Goal: Task Accomplishment & Management: Complete application form

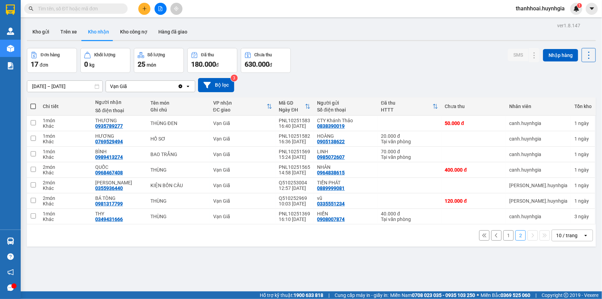
click at [36, 240] on div "1 2 10 / trang open" at bounding box center [311, 235] width 563 height 12
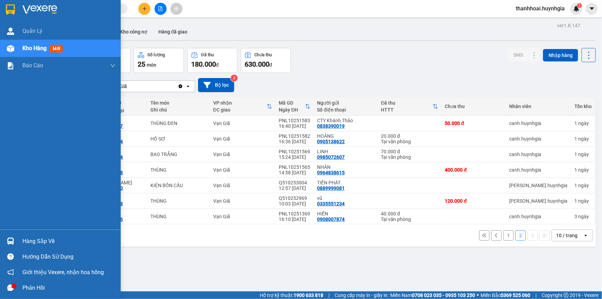
click at [27, 242] on div "Hàng sắp về" at bounding box center [68, 241] width 93 height 10
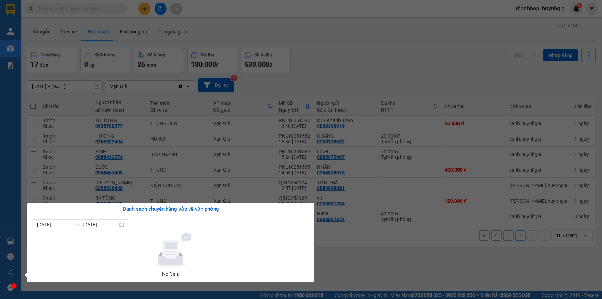
click at [296, 249] on div at bounding box center [171, 250] width 270 height 34
click at [353, 261] on section "Kết quả tìm kiếm ( 0 ) Bộ lọc No Data thanhhoai.huynhgia 1 Quản [PERSON_NAME] h…" at bounding box center [301, 149] width 602 height 299
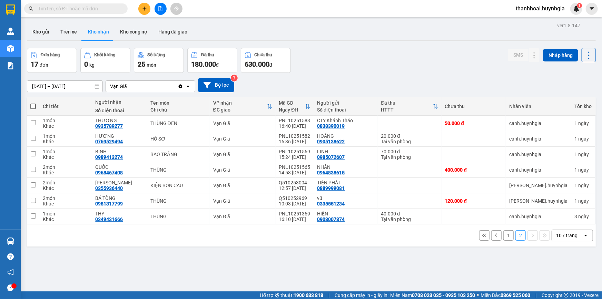
click at [504, 233] on button "1" at bounding box center [508, 235] width 10 height 10
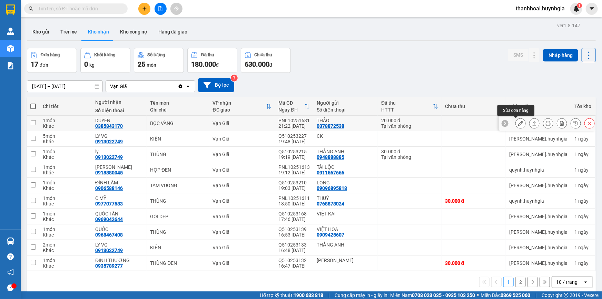
click at [518, 124] on icon at bounding box center [520, 123] width 5 height 5
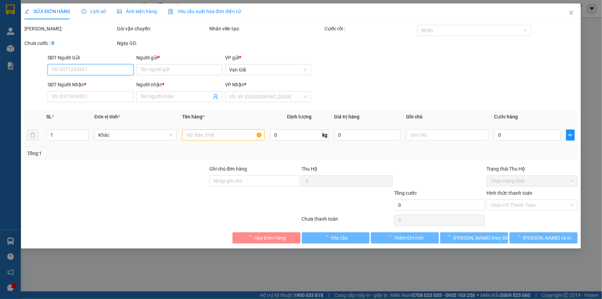
type input "0378872538"
type input "THẢO"
type input "0385843170"
type input "DUYÊN"
type input "20.000"
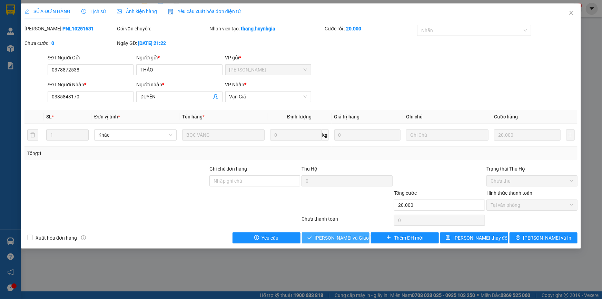
click at [345, 239] on span "[PERSON_NAME] và Giao hàng" at bounding box center [348, 238] width 66 height 8
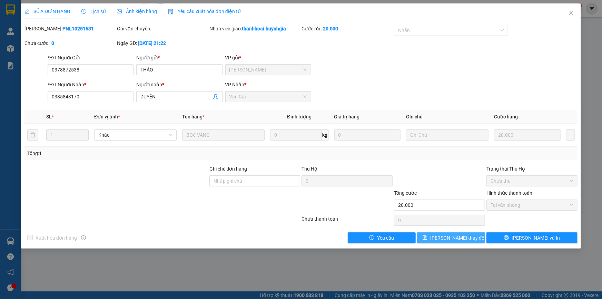
click at [461, 237] on span "[PERSON_NAME] thay đổi" at bounding box center [457, 238] width 55 height 8
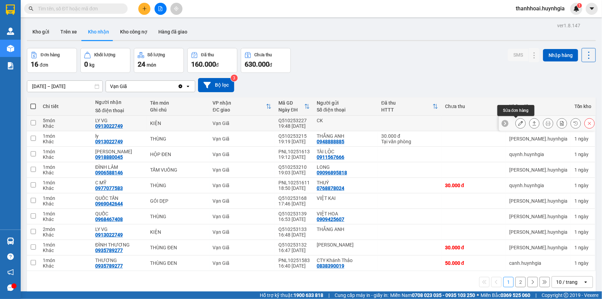
click at [518, 121] on icon at bounding box center [520, 123] width 5 height 5
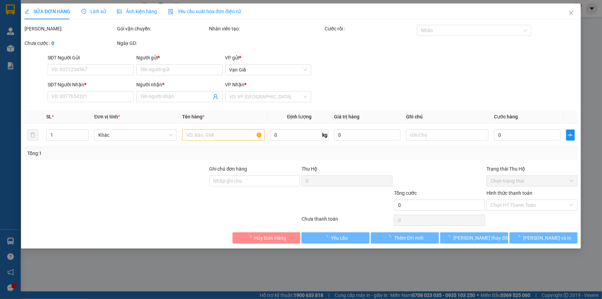
type input "CK"
type input "0913022749"
type input "LY VG"
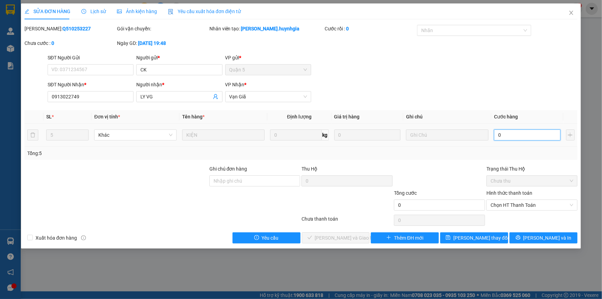
click at [507, 135] on input "0" at bounding box center [527, 134] width 67 height 11
type input "2"
type input "23"
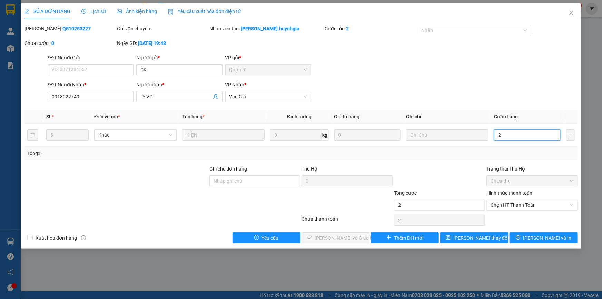
type input "23"
type input "230"
click at [552, 207] on span "Chọn HT Thanh Toán" at bounding box center [531, 205] width 83 height 10
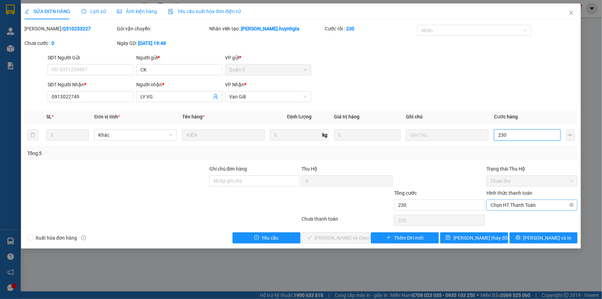
type input "230"
type input "230.000"
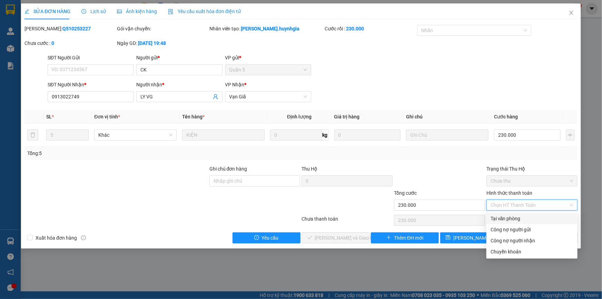
click at [527, 217] on div "Tại văn phòng" at bounding box center [531, 218] width 83 height 8
type input "0"
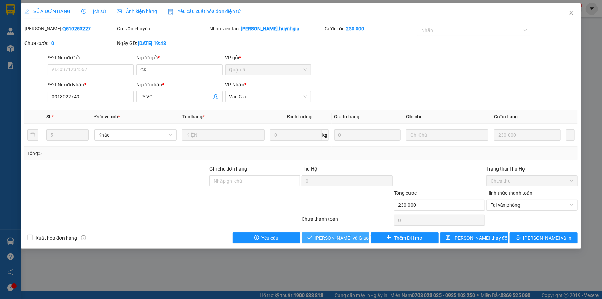
click at [336, 238] on span "[PERSON_NAME] và Giao hàng" at bounding box center [348, 238] width 66 height 8
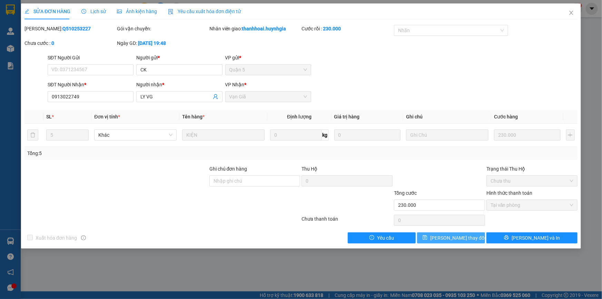
click at [457, 236] on span "Lưu thay đổi" at bounding box center [457, 238] width 55 height 8
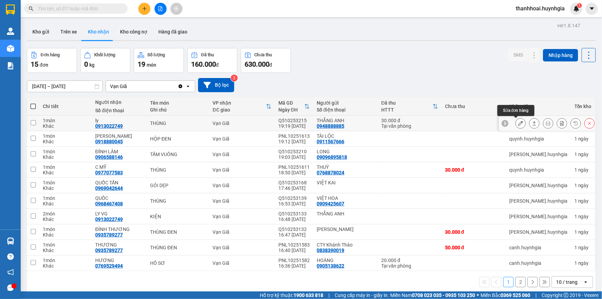
click at [518, 122] on icon at bounding box center [520, 123] width 5 height 5
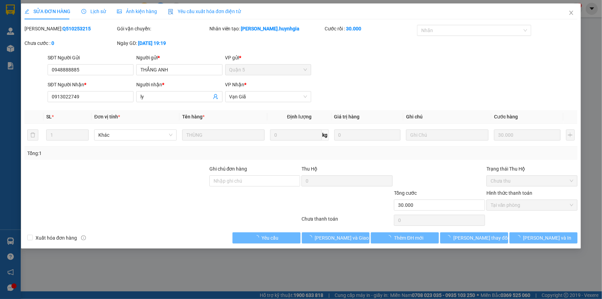
type input "0948888885"
type input "THẮNG ANH"
type input "0913022749"
type input "ly"
type input "30.000"
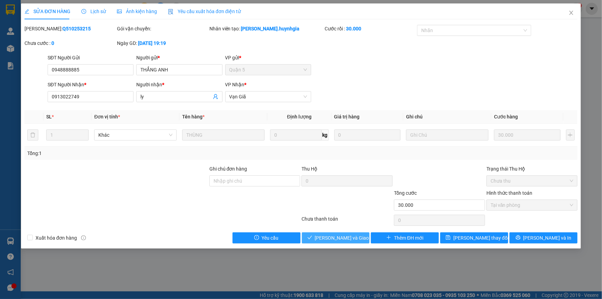
click at [352, 236] on span "Lưu và Giao hàng" at bounding box center [348, 238] width 66 height 8
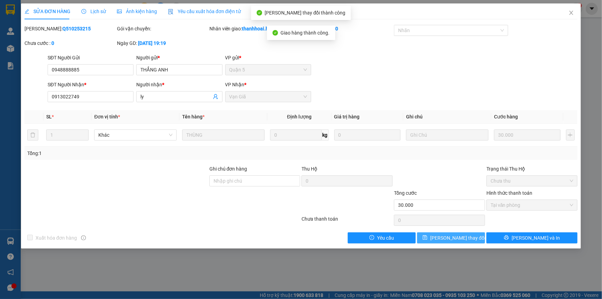
click at [454, 239] on span "Lưu thay đổi" at bounding box center [457, 238] width 55 height 8
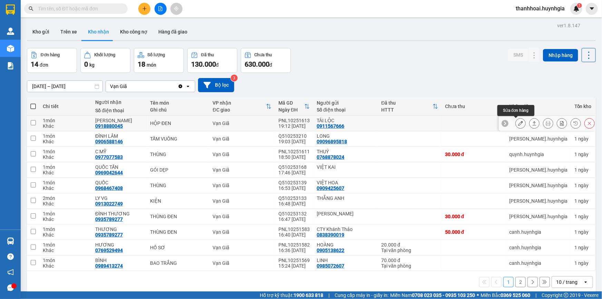
click at [518, 122] on icon at bounding box center [520, 123] width 5 height 5
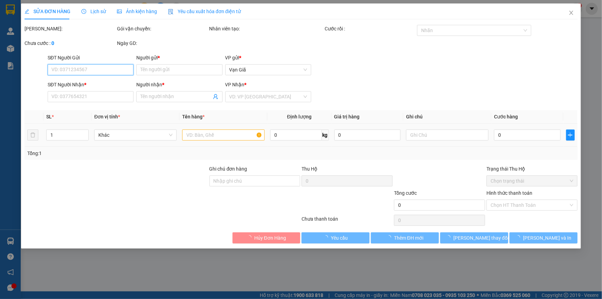
type input "0911567666"
type input "TÀI LỘC"
type input "0918880045"
type input "TẤN NGUYÊN"
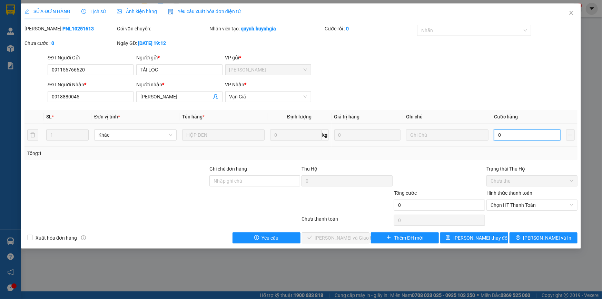
click at [508, 134] on input "0" at bounding box center [527, 134] width 67 height 11
click at [97, 71] on input "091156766620" at bounding box center [91, 69] width 86 height 11
type input "0911567666"
click at [511, 134] on input "0" at bounding box center [527, 134] width 67 height 11
type input "2"
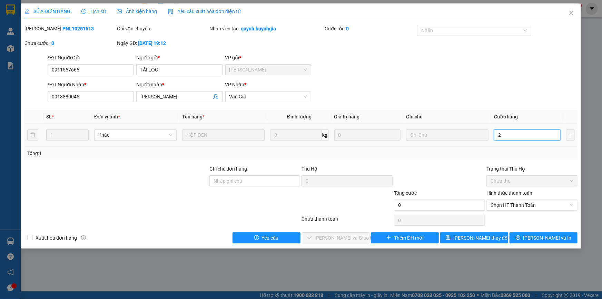
type input "2"
type input "20"
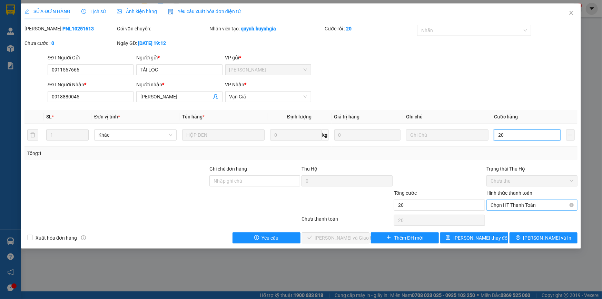
click at [553, 203] on span "Chọn HT Thanh Toán" at bounding box center [531, 205] width 83 height 10
type input "20"
type input "20.000"
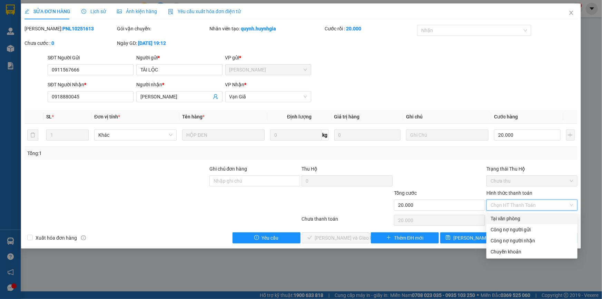
click at [504, 221] on div "Tại văn phòng" at bounding box center [531, 218] width 83 height 8
type input "0"
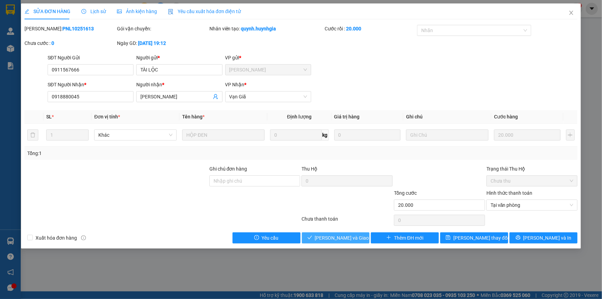
click at [347, 235] on span "Lưu và Giao hàng" at bounding box center [348, 238] width 66 height 8
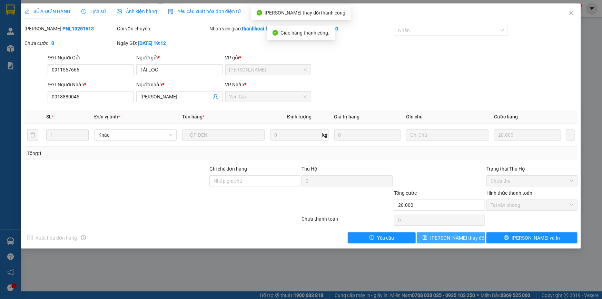
click at [445, 237] on span "Lưu thay đổi" at bounding box center [457, 238] width 55 height 8
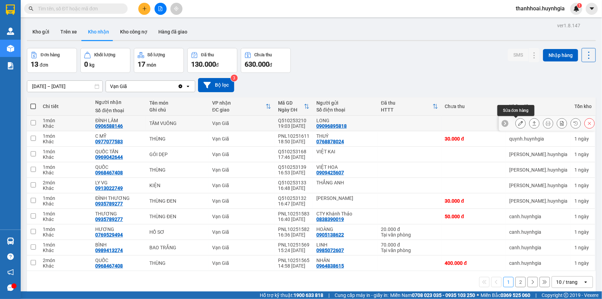
click at [518, 123] on icon at bounding box center [520, 123] width 5 height 5
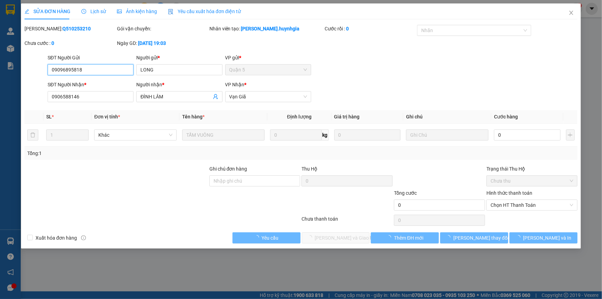
type input "09096895818"
type input "LONG"
type input "0906588146"
type input "ĐÌNH LÂM"
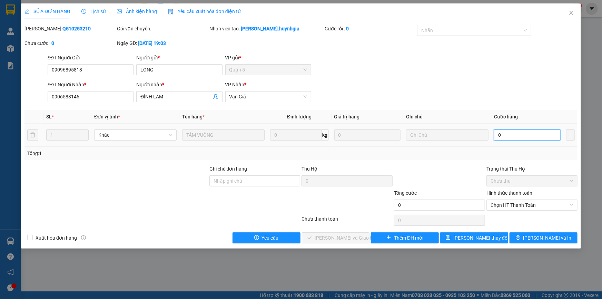
click at [514, 134] on input "0" at bounding box center [527, 134] width 67 height 11
type input "3"
type input "30"
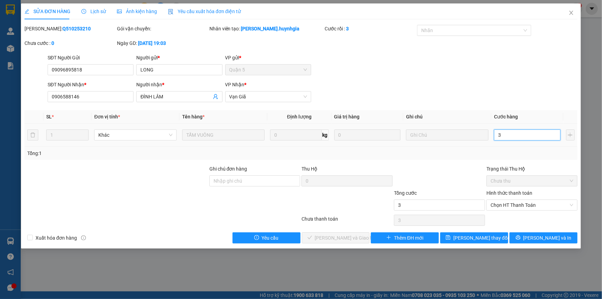
type input "30"
click at [545, 205] on span "Chọn HT Thanh Toán" at bounding box center [531, 205] width 83 height 10
type input "30"
type input "30.000"
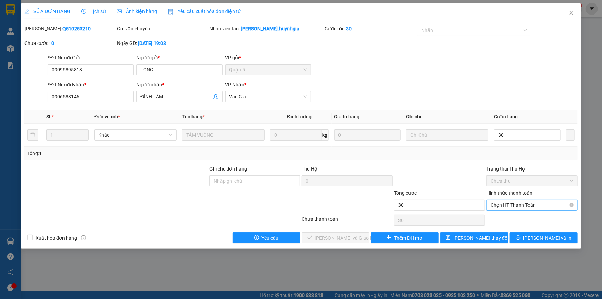
type input "30.000"
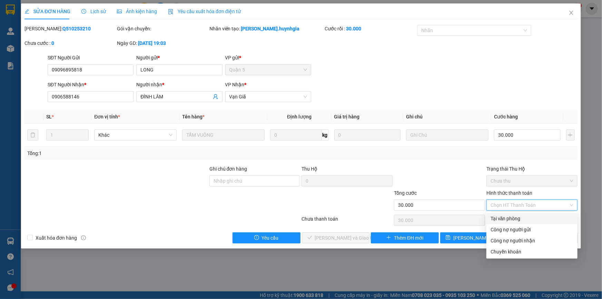
click at [528, 217] on div "Tại văn phòng" at bounding box center [531, 218] width 83 height 8
type input "0"
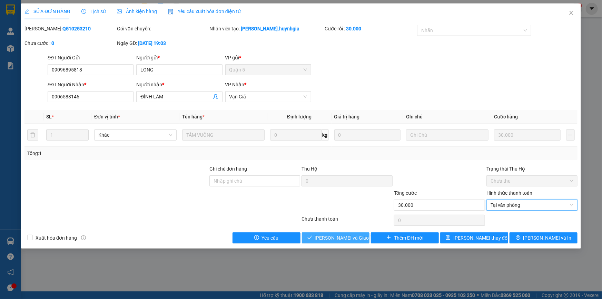
click at [359, 240] on button "Lưu và Giao hàng" at bounding box center [336, 237] width 68 height 11
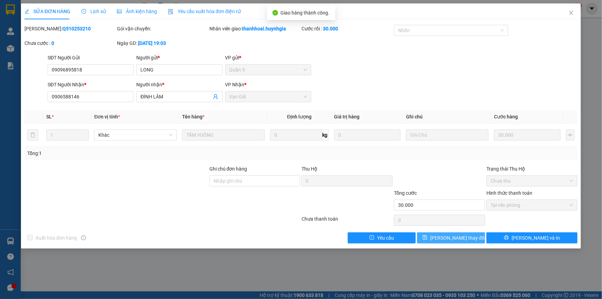
click at [460, 239] on span "Lưu thay đổi" at bounding box center [457, 238] width 55 height 8
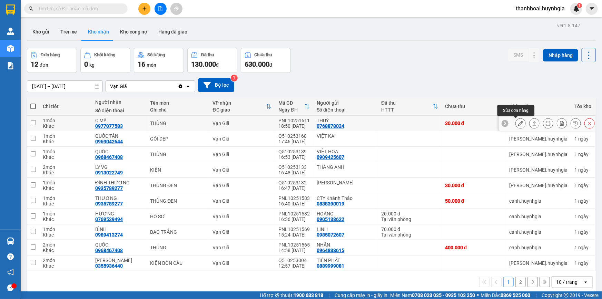
click at [515, 122] on button at bounding box center [520, 123] width 10 height 12
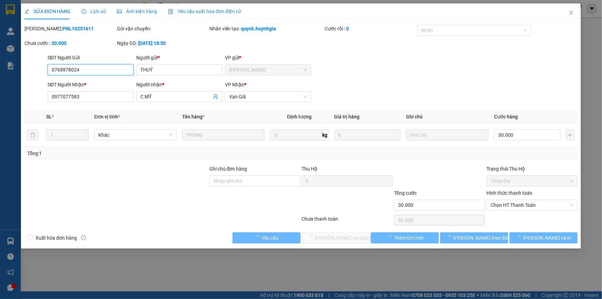
type input "0768878024"
type input "THUÝ"
type input "0977077583"
type input "C MỸ"
type input "30.000"
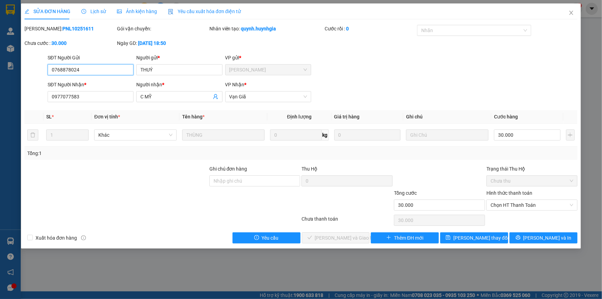
click at [548, 181] on span "Chưa thu" at bounding box center [531, 180] width 83 height 10
click at [529, 202] on span "Chọn HT Thanh Toán" at bounding box center [531, 205] width 83 height 10
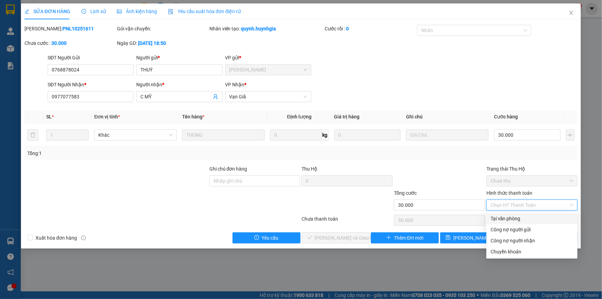
click at [517, 215] on div "Tại văn phòng" at bounding box center [531, 218] width 83 height 8
type input "0"
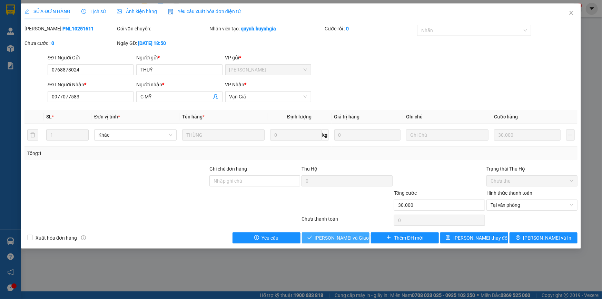
click at [354, 239] on span "Lưu và Giao hàng" at bounding box center [348, 238] width 66 height 8
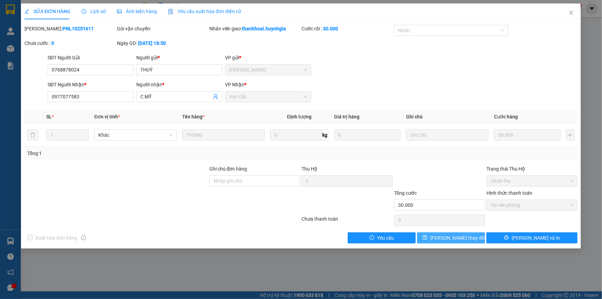
click at [451, 236] on span "Lưu thay đổi" at bounding box center [457, 238] width 55 height 8
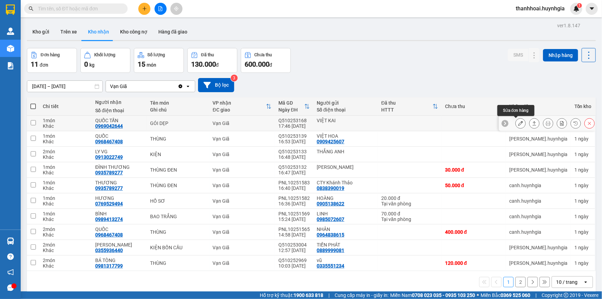
click at [515, 124] on button at bounding box center [520, 123] width 10 height 12
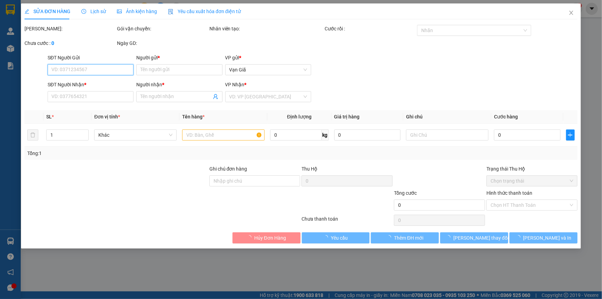
type input "VIỆT KAI"
type input "0969042644"
type input "QUỐC TẤN"
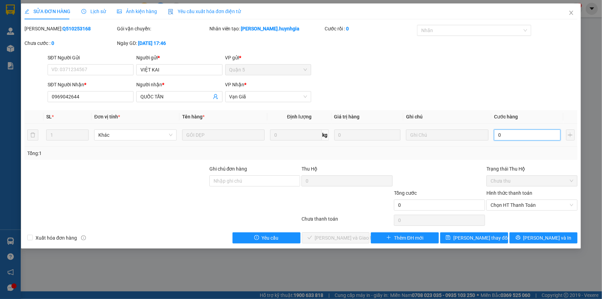
click at [523, 133] on input "0" at bounding box center [527, 134] width 67 height 11
type input "3"
type input "30"
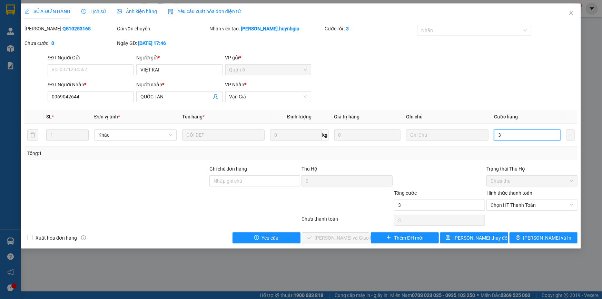
type input "30"
click at [520, 204] on span "Chọn HT Thanh Toán" at bounding box center [531, 205] width 83 height 10
type input "30"
type input "30.000"
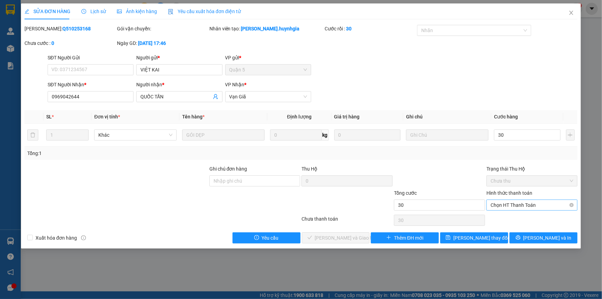
type input "30.000"
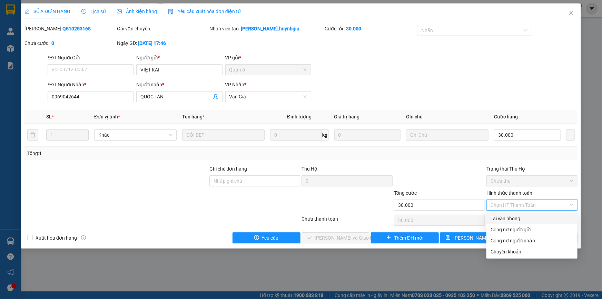
click at [509, 215] on div "Tại văn phòng" at bounding box center [531, 218] width 83 height 8
type input "0"
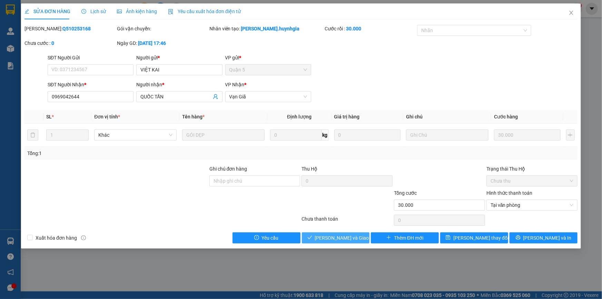
click at [320, 238] on button "Lưu và Giao hàng" at bounding box center [336, 237] width 68 height 11
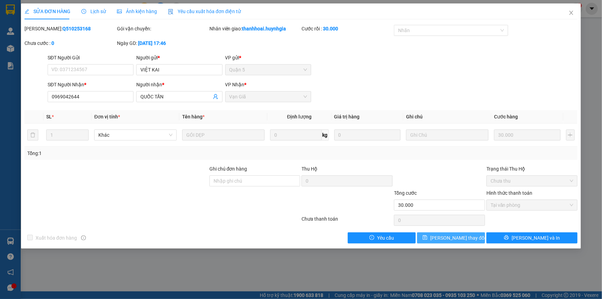
click at [461, 239] on span "Lưu thay đổi" at bounding box center [457, 238] width 55 height 8
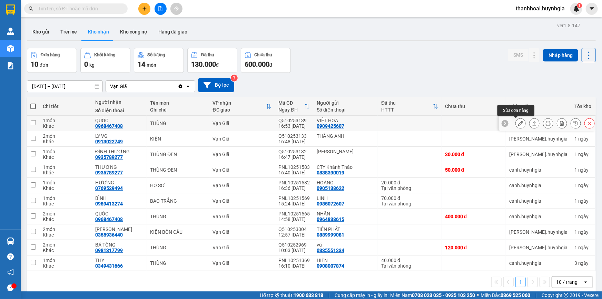
click at [518, 124] on icon at bounding box center [520, 123] width 5 height 5
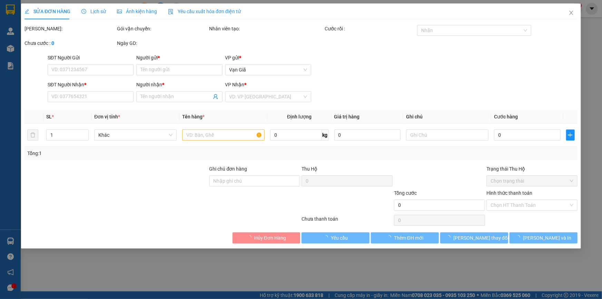
type input "0909425607"
type input "VIỆT HOA"
type input "0968467408"
type input "QUỐC"
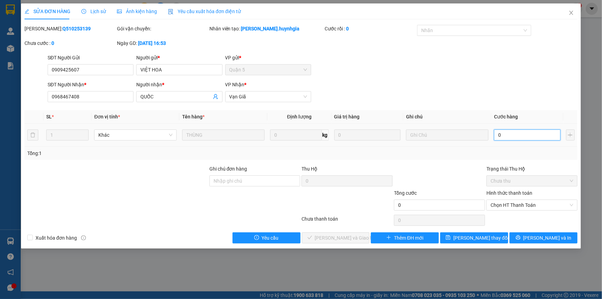
click at [526, 131] on input "0" at bounding box center [527, 134] width 67 height 11
type input "8"
type input "80"
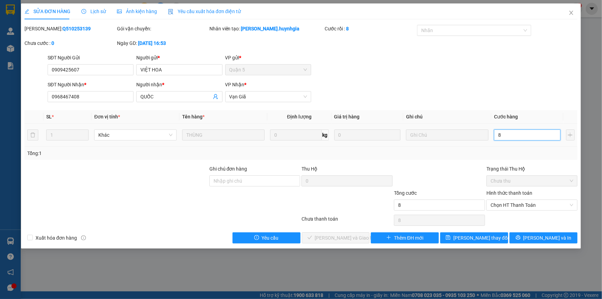
type input "80"
click at [550, 204] on span "Chọn HT Thanh Toán" at bounding box center [531, 205] width 83 height 10
type input "80"
type input "80.000"
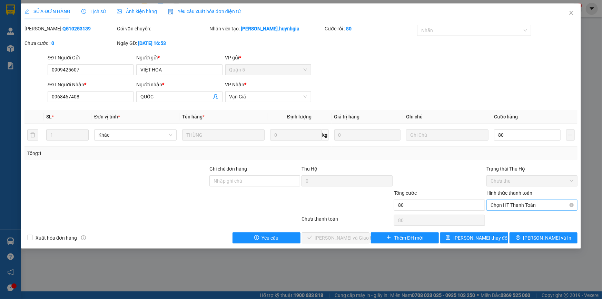
type input "80.000"
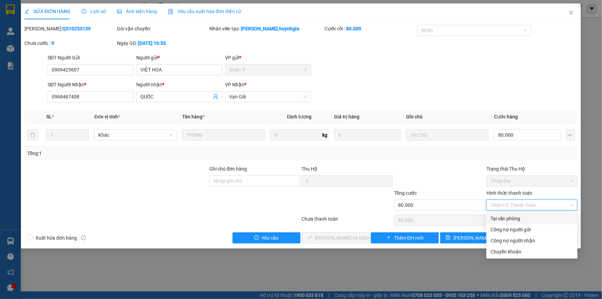
click at [527, 214] on div "Tại văn phòng" at bounding box center [531, 218] width 83 height 8
type input "0"
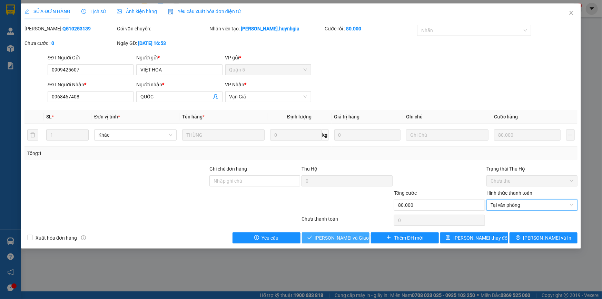
click at [353, 238] on span "Lưu và Giao hàng" at bounding box center [348, 238] width 66 height 8
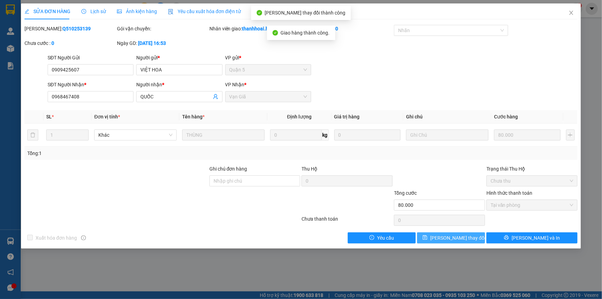
click at [443, 234] on span "Lưu thay đổi" at bounding box center [457, 238] width 55 height 8
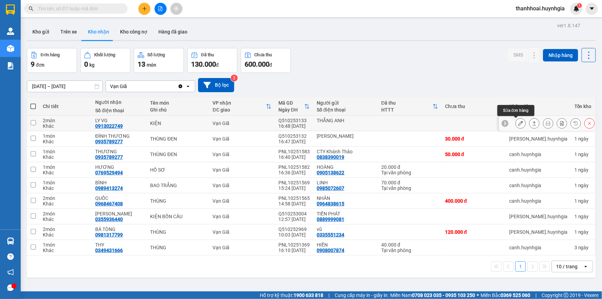
click at [518, 121] on icon at bounding box center [520, 123] width 5 height 5
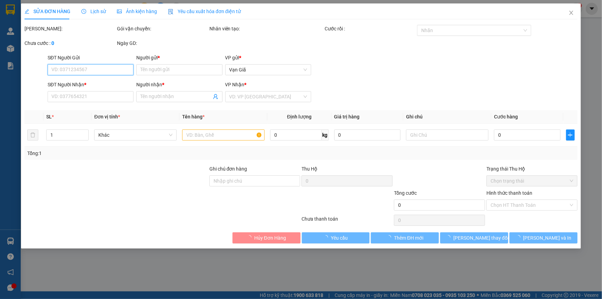
type input "THẮNG ANH"
type input "0913022749"
type input "LY VG"
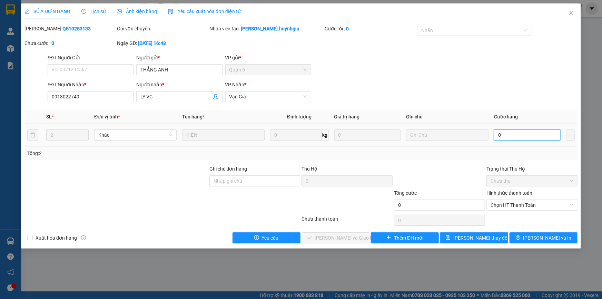
click at [522, 135] on input "0" at bounding box center [527, 134] width 67 height 11
type input "9"
type input "90"
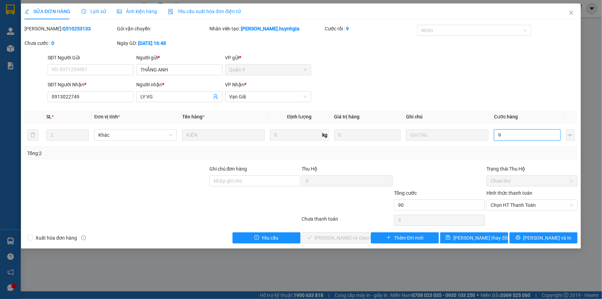
type input "90"
click at [541, 201] on span "Chọn HT Thanh Toán" at bounding box center [531, 205] width 83 height 10
type input "90"
type input "90.000"
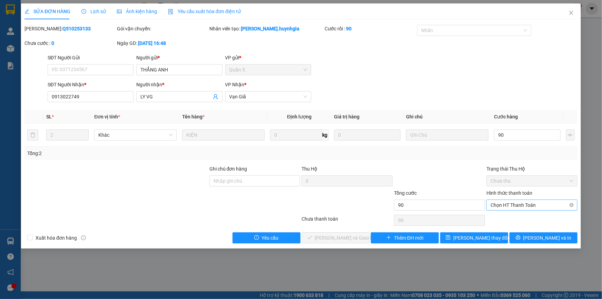
type input "90.000"
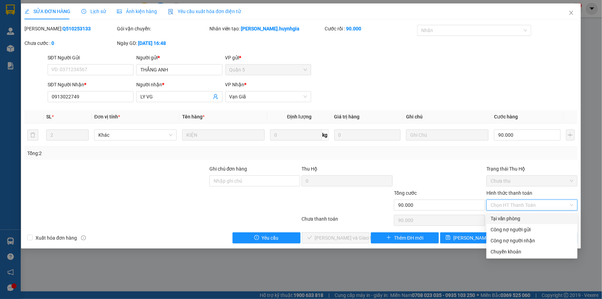
click at [510, 218] on div "Tại văn phòng" at bounding box center [531, 218] width 83 height 8
type input "0"
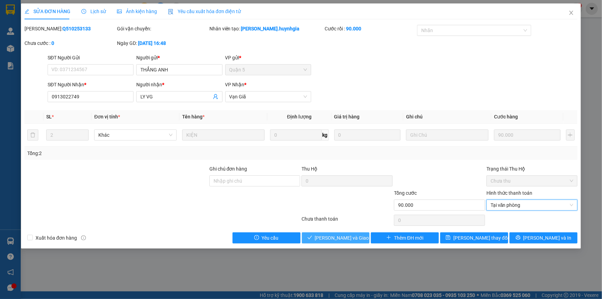
click at [355, 234] on span "Lưu và Giao hàng" at bounding box center [348, 238] width 66 height 8
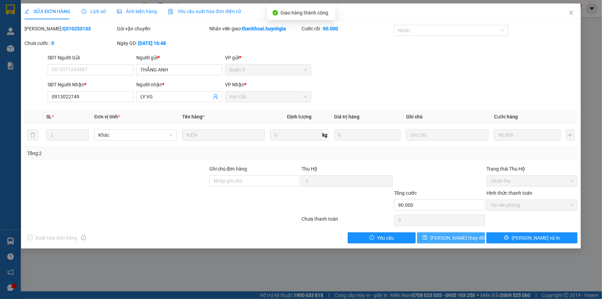
click at [449, 235] on span "Lưu thay đổi" at bounding box center [457, 238] width 55 height 8
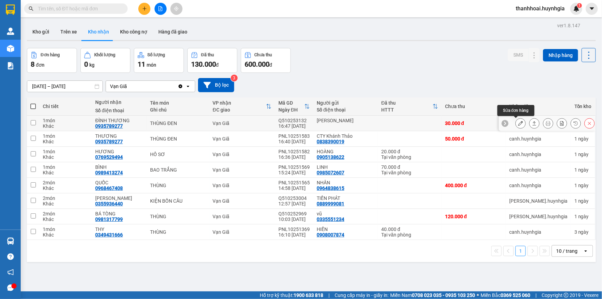
click at [518, 123] on icon at bounding box center [520, 123] width 5 height 5
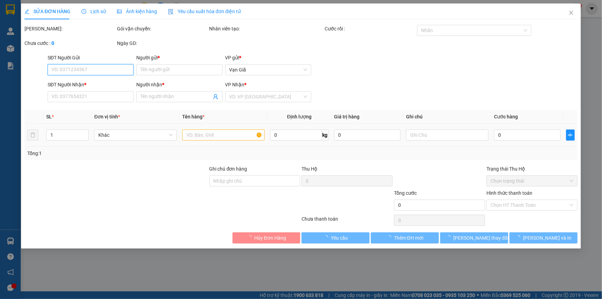
type input "[PERSON_NAME]"
type input "0935789277"
type input "ĐÌNH THƯƠNG"
type input "30.000"
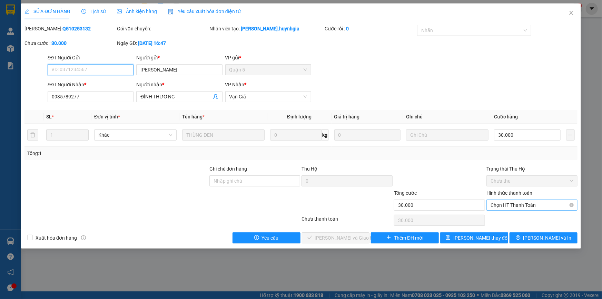
click at [511, 205] on span "Chọn HT Thanh Toán" at bounding box center [531, 205] width 83 height 10
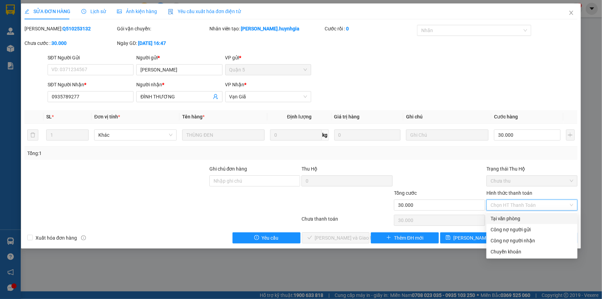
click at [511, 214] on div "Tại văn phòng" at bounding box center [531, 218] width 83 height 8
type input "0"
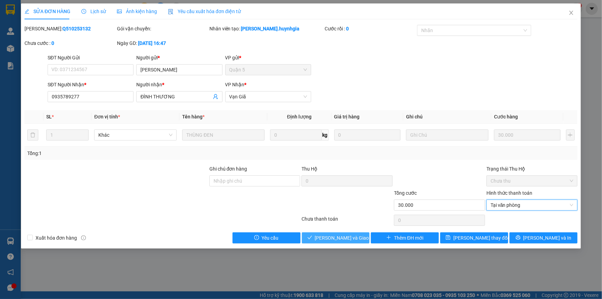
click at [350, 235] on span "Lưu và Giao hàng" at bounding box center [348, 238] width 66 height 8
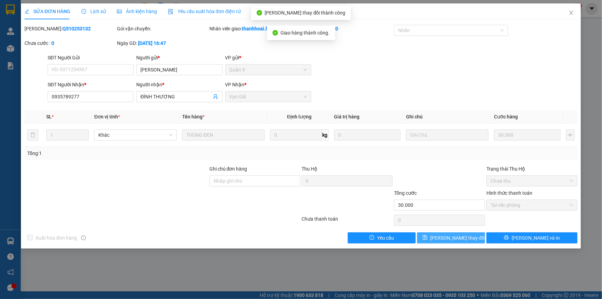
click at [472, 235] on button "Lưu thay đổi" at bounding box center [451, 237] width 68 height 11
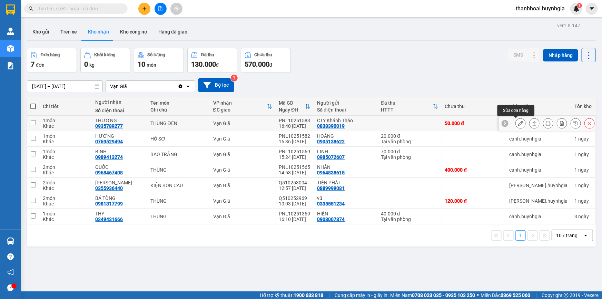
click at [518, 124] on icon at bounding box center [520, 123] width 5 height 5
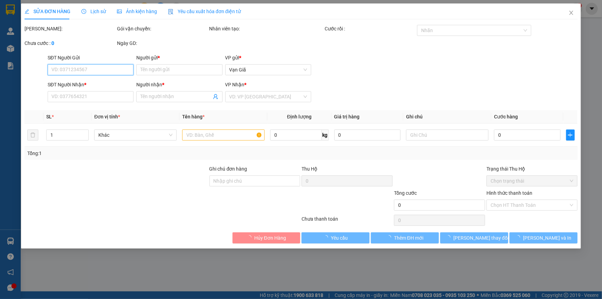
type input "0838390019"
type input "CTY Khánh Thảo"
type input "0935789277"
type input "THƯƠNG"
type input "50.000"
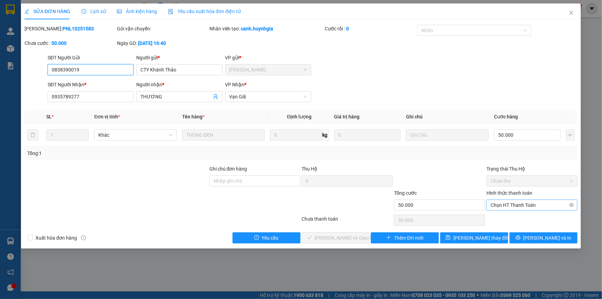
click at [508, 201] on span "Chọn HT Thanh Toán" at bounding box center [531, 205] width 83 height 10
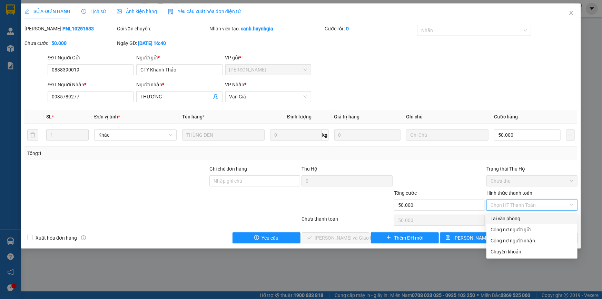
click at [496, 217] on div "Tại văn phòng" at bounding box center [531, 218] width 83 height 8
type input "0"
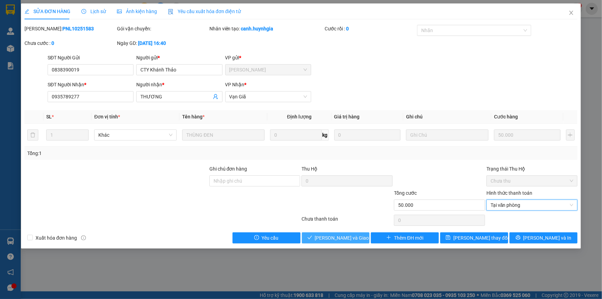
click at [350, 237] on span "Lưu và Giao hàng" at bounding box center [348, 238] width 66 height 8
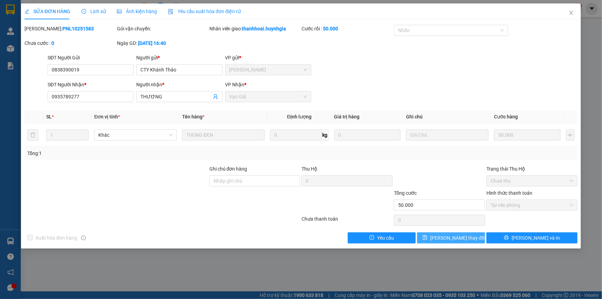
click at [447, 238] on span "Lưu thay đổi" at bounding box center [457, 238] width 55 height 8
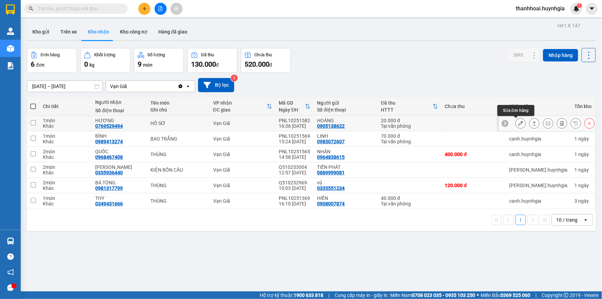
click at [518, 124] on icon at bounding box center [520, 123] width 5 height 5
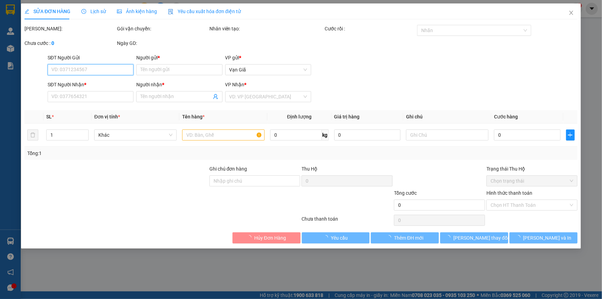
type input "0905138622"
type input "HOÀNG"
type input "0769529494"
type input "HƯƠNG"
type input "20.000"
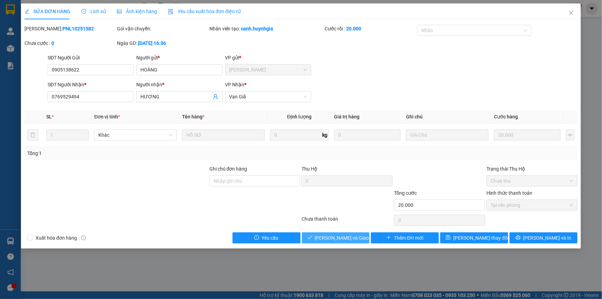
click at [352, 236] on span "Lưu và Giao hàng" at bounding box center [348, 238] width 66 height 8
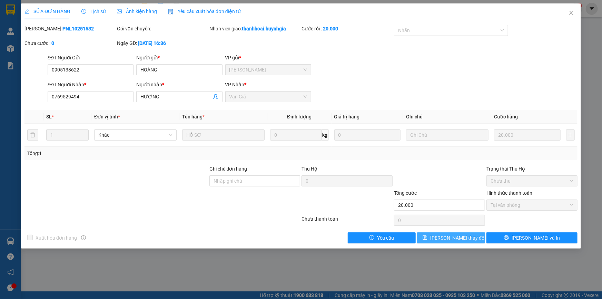
click at [445, 238] on span "Lưu thay đổi" at bounding box center [457, 238] width 55 height 8
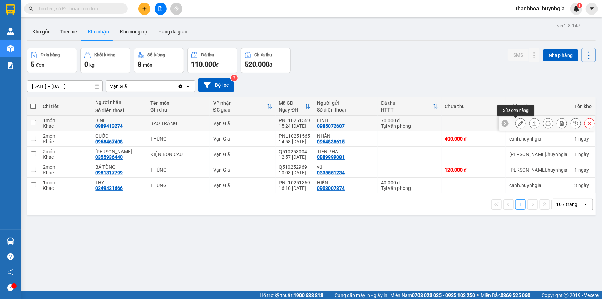
click at [518, 122] on icon at bounding box center [520, 123] width 5 height 5
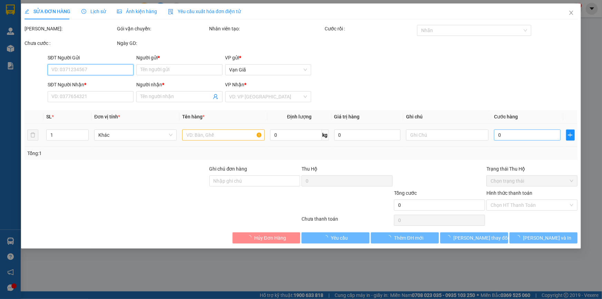
type input "0985072607"
type input "LINH"
type input "0989413274"
type input "BÌNH"
type input "70.000"
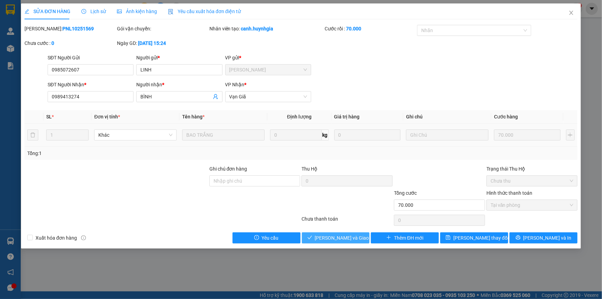
click at [353, 236] on span "Lưu và Giao hàng" at bounding box center [348, 238] width 66 height 8
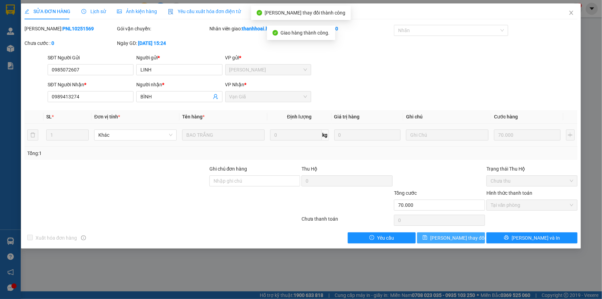
click at [452, 238] on span "Lưu thay đổi" at bounding box center [457, 238] width 55 height 8
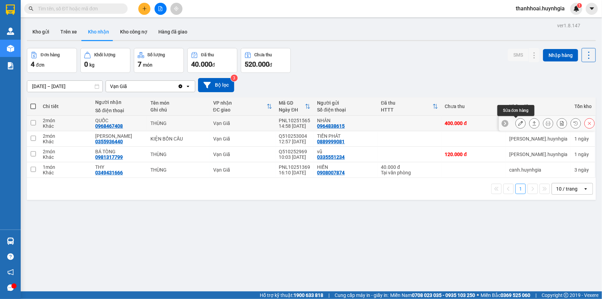
click at [518, 123] on icon at bounding box center [520, 123] width 5 height 5
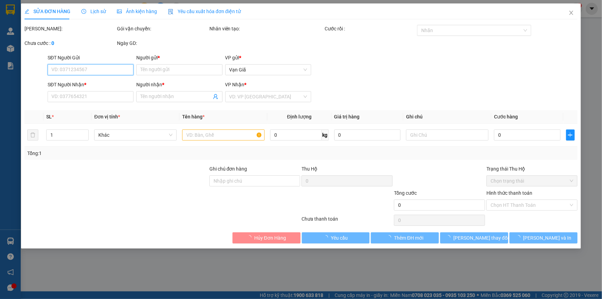
type input "0964838615"
type input "NHÂN"
type input "0968467408"
type input "QUỐC"
type input "400.000"
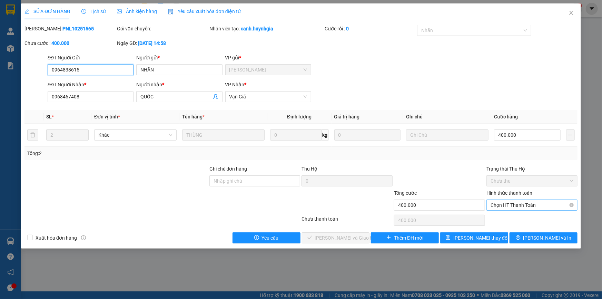
click at [511, 203] on span "Chọn HT Thanh Toán" at bounding box center [531, 205] width 83 height 10
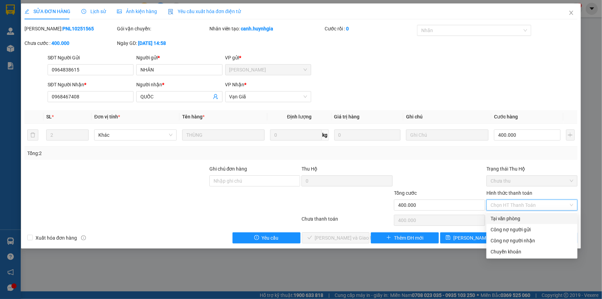
click at [514, 214] on div "Tại văn phòng" at bounding box center [531, 218] width 83 height 8
type input "0"
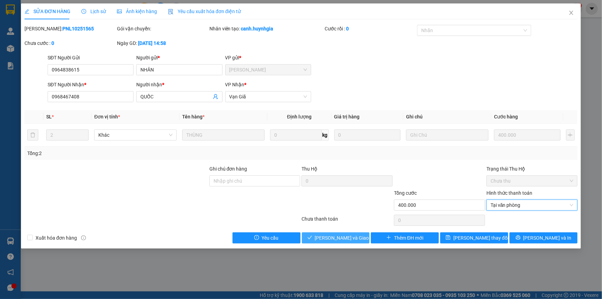
click at [331, 235] on span "Lưu và Giao hàng" at bounding box center [348, 238] width 66 height 8
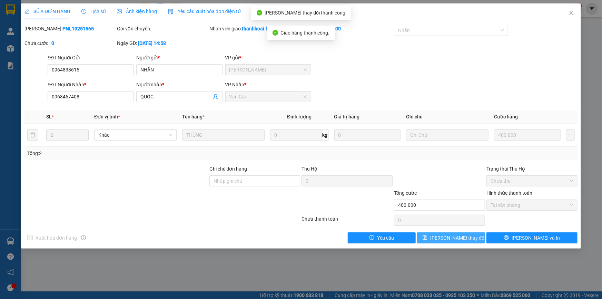
click at [469, 238] on button "Lưu thay đổi" at bounding box center [451, 237] width 68 height 11
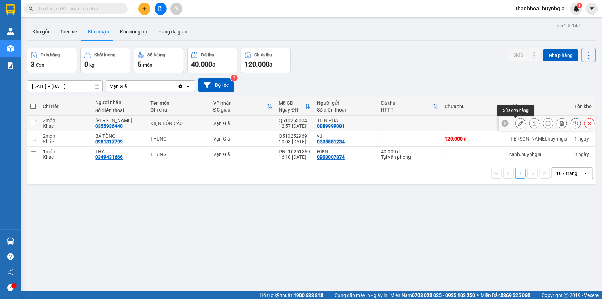
click at [518, 124] on icon at bounding box center [520, 123] width 5 height 5
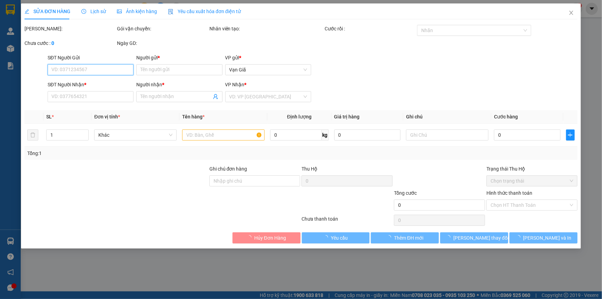
type input "0889999081"
type input "TIẾN PHÁT"
type input "0355936440"
type input "[PERSON_NAME]"
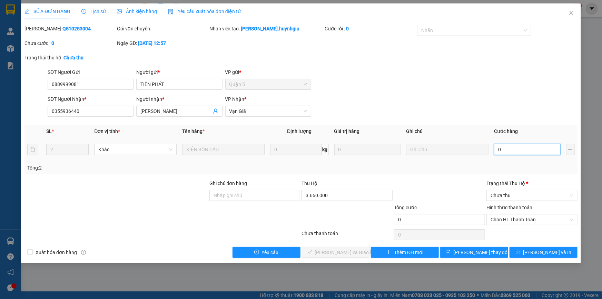
click at [534, 149] on input "0" at bounding box center [527, 149] width 67 height 11
type input "3"
type input "30"
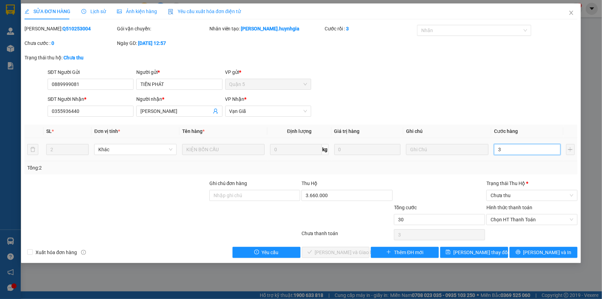
type input "30"
type input "300"
click at [539, 197] on span "Chưa thu" at bounding box center [531, 195] width 83 height 10
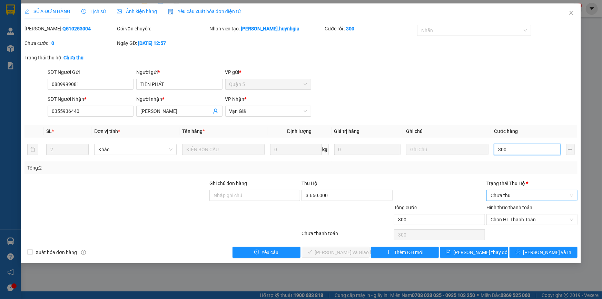
type input "300"
type input "300.000"
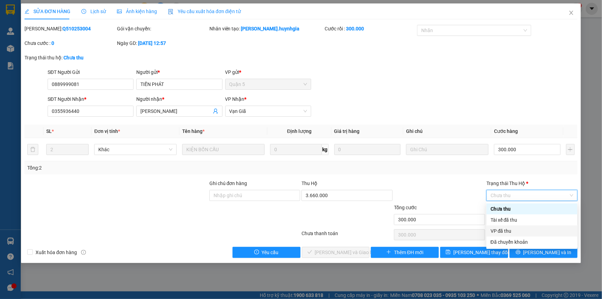
click at [506, 230] on div "VP đã thu" at bounding box center [531, 231] width 83 height 8
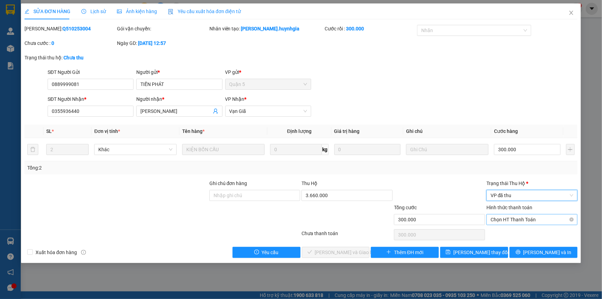
click at [521, 217] on span "Chọn HT Thanh Toán" at bounding box center [531, 219] width 83 height 10
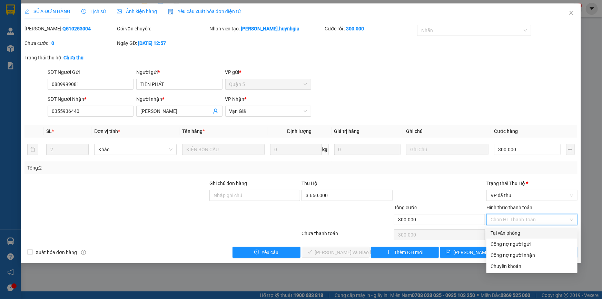
click at [516, 233] on div "Tại văn phòng" at bounding box center [531, 233] width 83 height 8
type input "0"
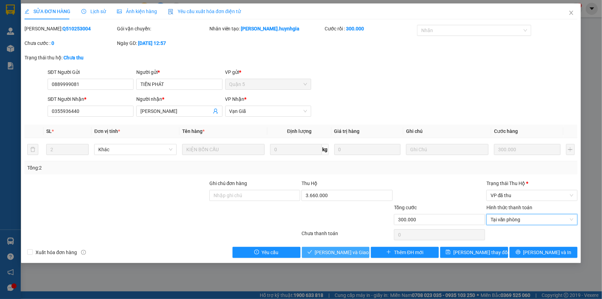
click at [335, 250] on span "Lưu và Giao hàng" at bounding box center [348, 252] width 66 height 8
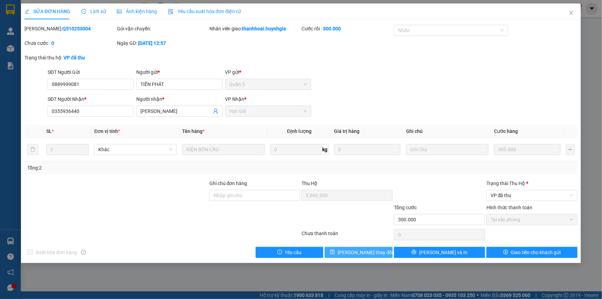
click at [382, 254] on button "Lưu thay đổi" at bounding box center [358, 251] width 68 height 11
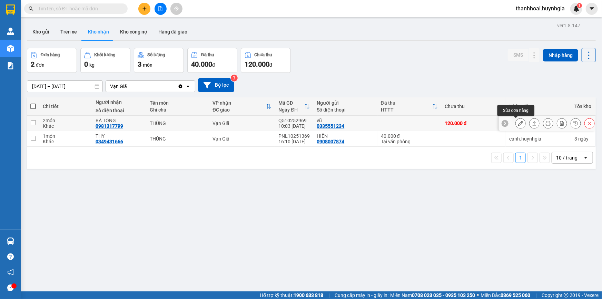
click at [518, 123] on icon at bounding box center [520, 123] width 5 height 5
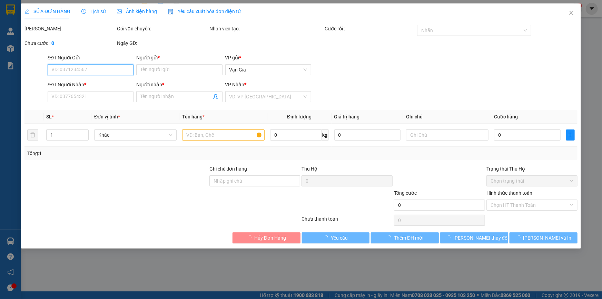
type input "0335551234"
type input "vũ"
type input "0981317799"
type input "BÁ TÒNG"
type input "120.000"
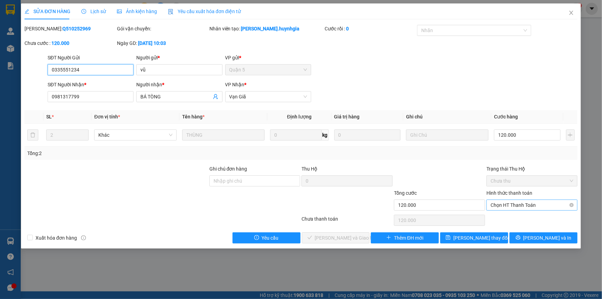
click at [554, 201] on span "Chọn HT Thanh Toán" at bounding box center [531, 205] width 83 height 10
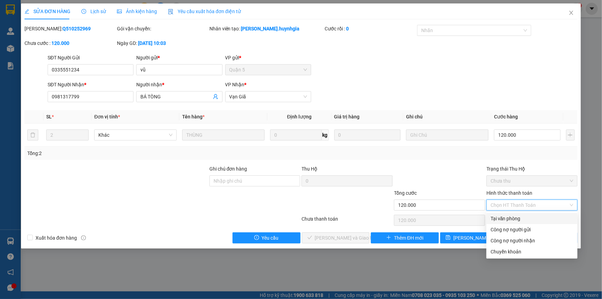
click at [518, 218] on div "Tại văn phòng" at bounding box center [531, 218] width 83 height 8
type input "0"
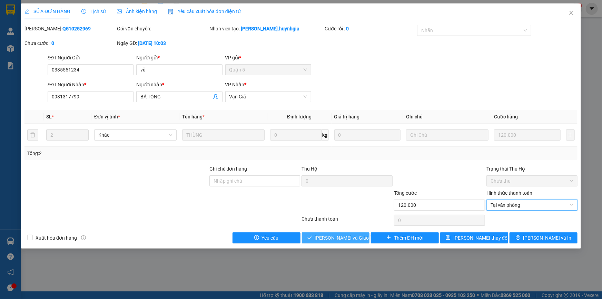
click at [359, 238] on button "Lưu và Giao hàng" at bounding box center [336, 237] width 68 height 11
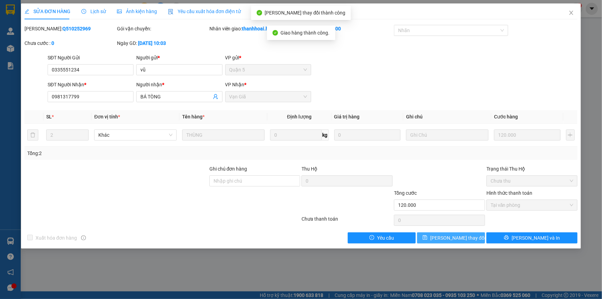
click at [439, 234] on button "Lưu thay đổi" at bounding box center [451, 237] width 68 height 11
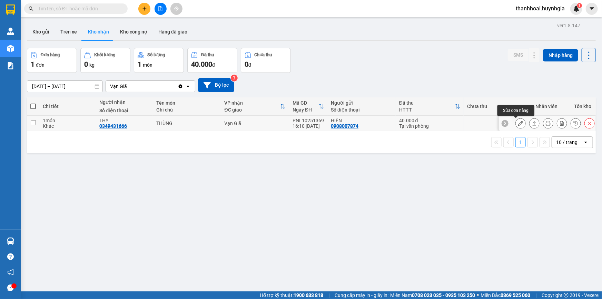
click at [518, 123] on icon at bounding box center [520, 123] width 5 height 5
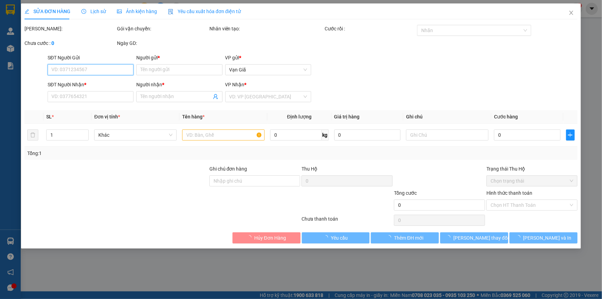
type input "0908007874"
type input "HIỀN"
type input "0349431666"
type input "THY"
type input "40.000"
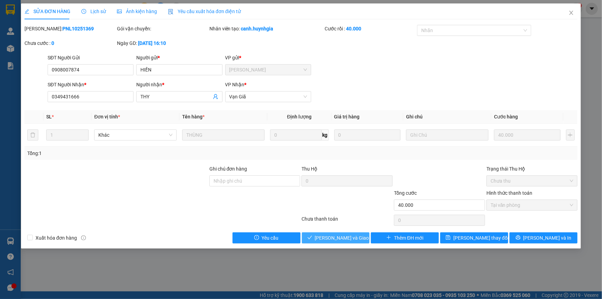
click at [351, 236] on span "Lưu và Giao hàng" at bounding box center [348, 238] width 66 height 8
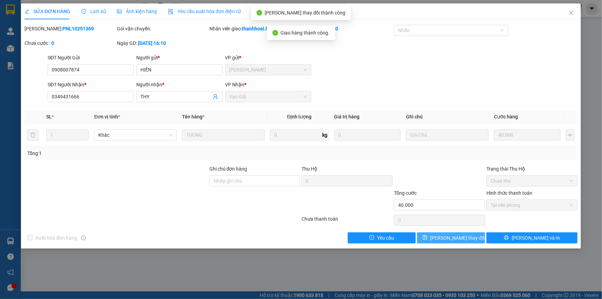
click at [432, 239] on button "Lưu thay đổi" at bounding box center [451, 237] width 68 height 11
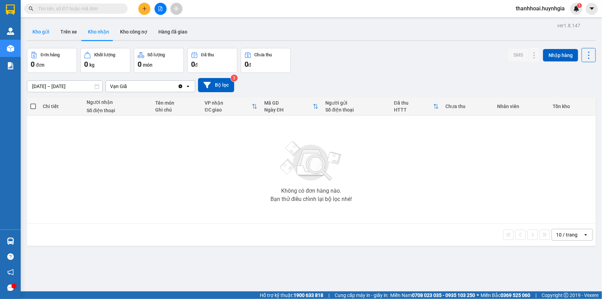
click at [41, 31] on button "Kho gửi" at bounding box center [41, 31] width 28 height 17
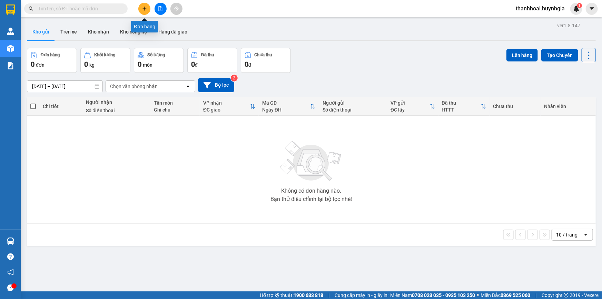
click at [144, 9] on icon "plus" at bounding box center [144, 9] width 0 height 4
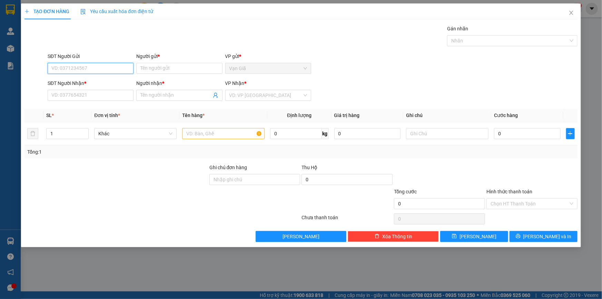
click at [93, 68] on input "SĐT Người Gửi" at bounding box center [91, 68] width 86 height 11
click at [72, 70] on input "SĐT Người Gửi" at bounding box center [91, 68] width 86 height 11
paste input "0355936440"
type input "0355936440"
click at [146, 69] on input "Người gửi *" at bounding box center [179, 68] width 86 height 11
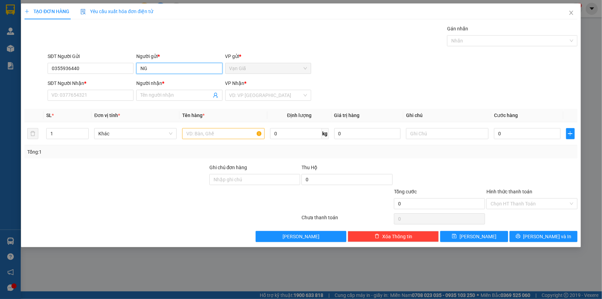
type input "N"
type input "NGỌC TỐ"
click at [71, 96] on input "SĐT Người Nhận *" at bounding box center [91, 95] width 86 height 11
paste input "0889999081"
type input "0889999081"
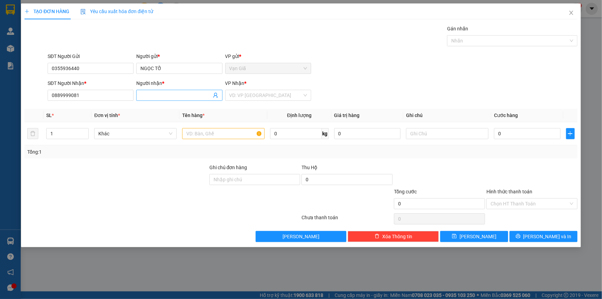
click at [174, 95] on input "Người nhận *" at bounding box center [175, 95] width 71 height 8
type input "TIẾN PHÁT"
click at [214, 133] on input "text" at bounding box center [223, 133] width 82 height 11
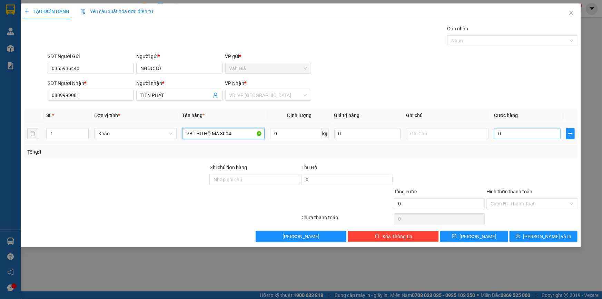
type input "PB THU HỘ MÃ 3004"
click at [534, 134] on input "0" at bounding box center [527, 133] width 67 height 11
type input "04"
type input "4"
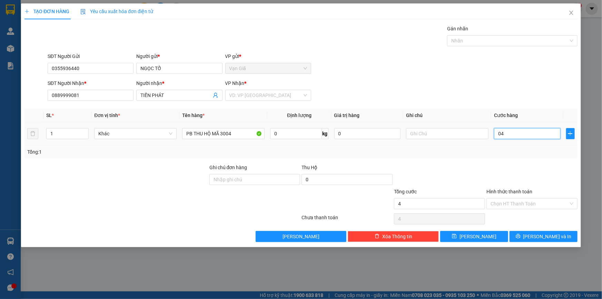
type input "040"
type input "40"
type input "04"
type input "4"
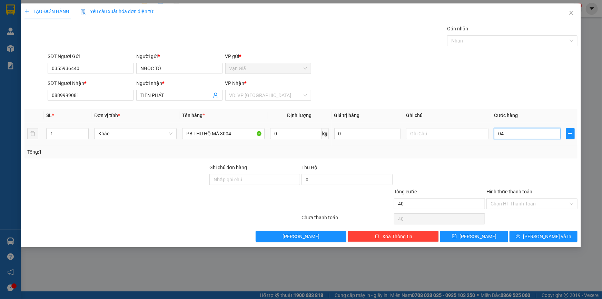
type input "4"
type input "0"
type input "01"
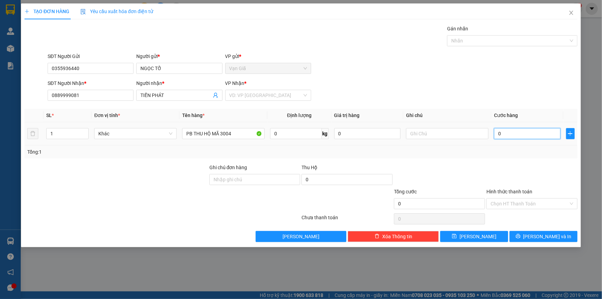
type input "1"
type input "0"
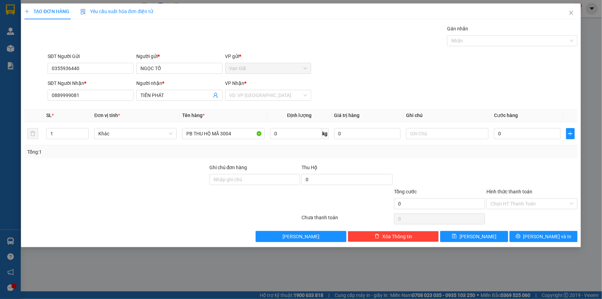
click at [476, 156] on div "Tổng: 1" at bounding box center [300, 151] width 553 height 13
click at [496, 131] on input "0" at bounding box center [527, 133] width 67 height 11
type input "4"
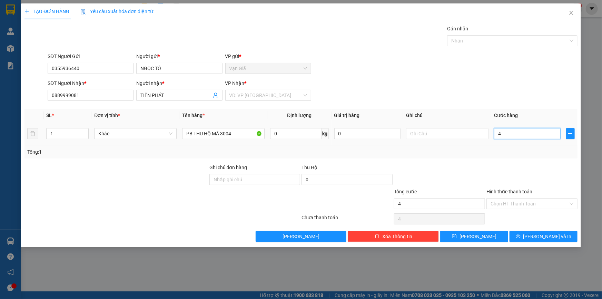
type input "40"
click at [436, 171] on div at bounding box center [439, 175] width 92 height 24
type input "40.000"
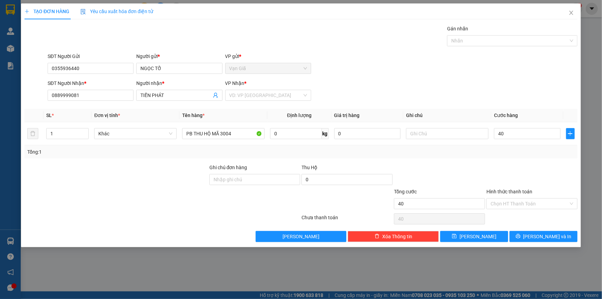
type input "40.000"
click at [476, 236] on span "Lưu" at bounding box center [477, 236] width 37 height 8
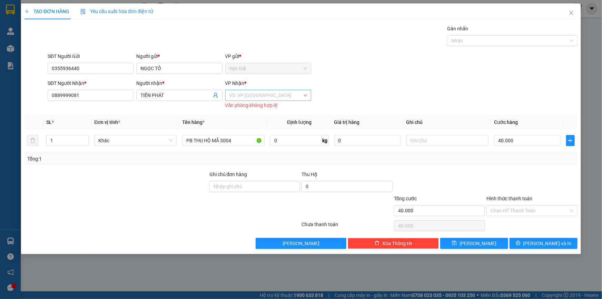
click at [279, 96] on input "search" at bounding box center [265, 95] width 73 height 10
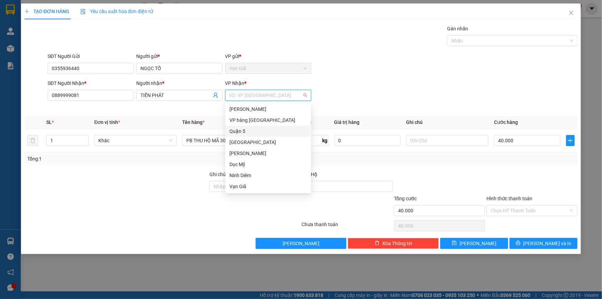
click at [245, 131] on div "Quận 5" at bounding box center [268, 131] width 78 height 8
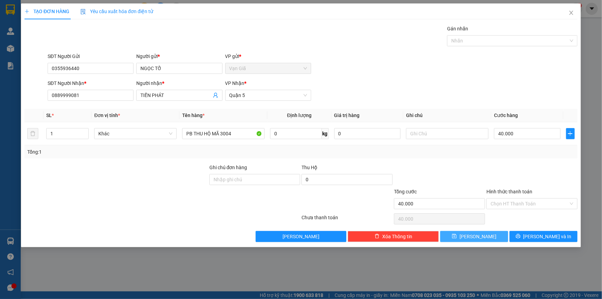
click at [488, 236] on button "Lưu" at bounding box center [474, 236] width 68 height 11
type input "0"
click at [572, 14] on icon "close" at bounding box center [571, 13] width 4 height 4
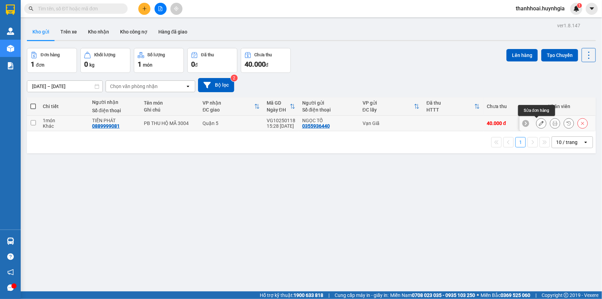
click at [538, 124] on icon at bounding box center [540, 123] width 5 height 5
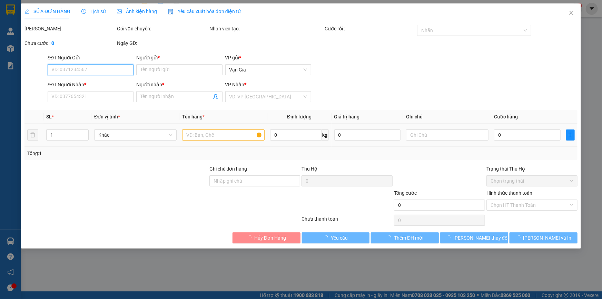
type input "0355936440"
type input "NGỌC TỐ"
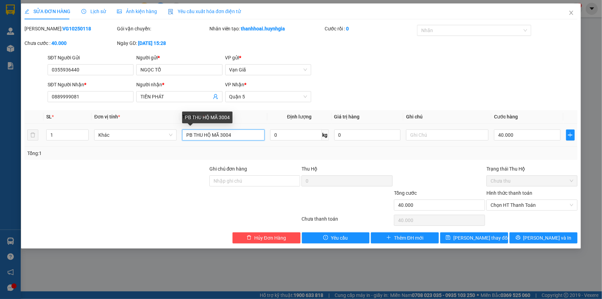
drag, startPoint x: 211, startPoint y: 134, endPoint x: 194, endPoint y: 135, distance: 16.9
click at [194, 135] on input "PB THU HỘ MÃ 3004" at bounding box center [223, 134] width 82 height 11
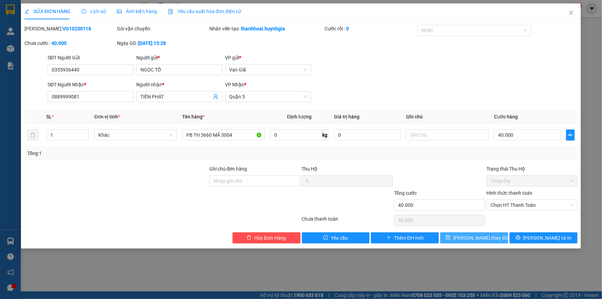
click at [476, 239] on span "Lưu thay đổi" at bounding box center [480, 238] width 55 height 8
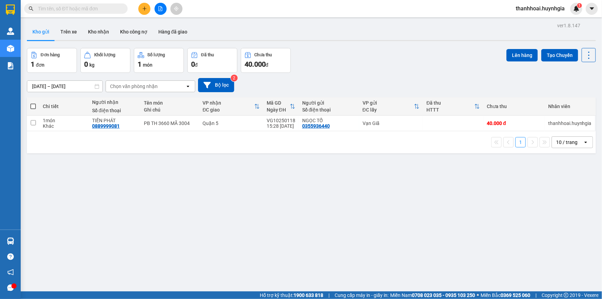
click at [288, 215] on div "ver 1.8.147 Kho gửi Trên xe Kho nhận Kho công nợ Hàng đã giao Đơn hàng 1 đơn Kh…" at bounding box center [311, 170] width 574 height 299
click at [375, 62] on div "Đơn hàng 1 đơn Khối lượng 0 kg Số lượng 1 món Đã thu 0 đ Chưa thu 40.000 đ Lên …" at bounding box center [311, 60] width 568 height 25
click at [552, 122] on icon at bounding box center [554, 123] width 5 height 5
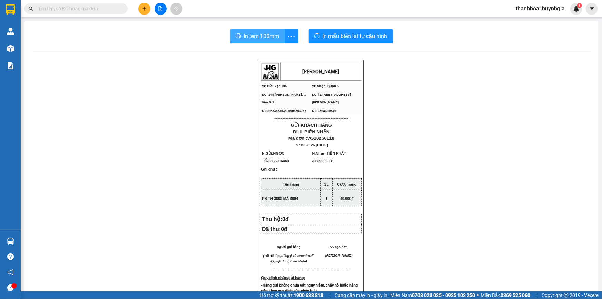
click at [259, 38] on span "In tem 100mm" at bounding box center [262, 36] width 36 height 9
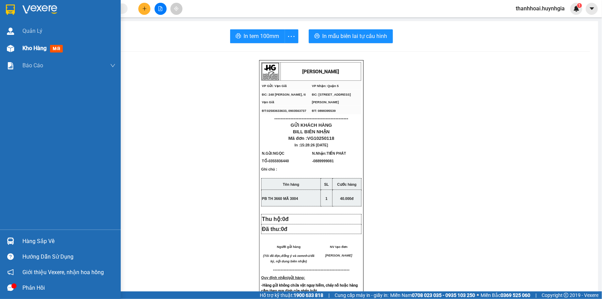
click at [19, 48] on div "Kho hàng mới" at bounding box center [60, 48] width 121 height 17
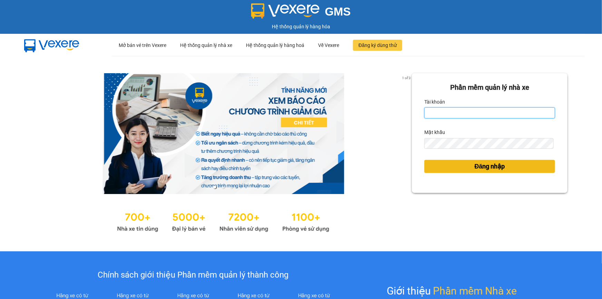
type input "thanhhoai.huynhgia"
click at [469, 166] on button "Đăng nhập" at bounding box center [489, 166] width 131 height 13
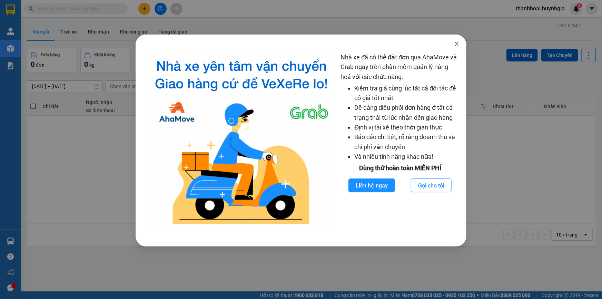
click at [455, 45] on icon "close" at bounding box center [457, 44] width 4 height 4
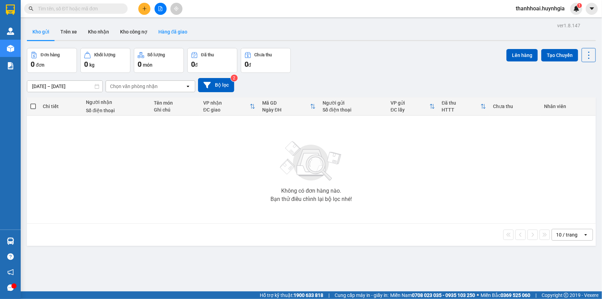
click at [177, 31] on button "Hàng đã giao" at bounding box center [173, 31] width 40 height 17
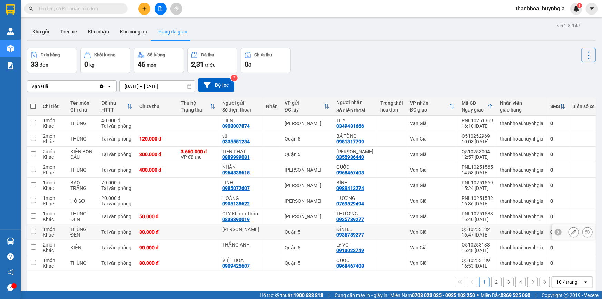
scroll to position [31, 0]
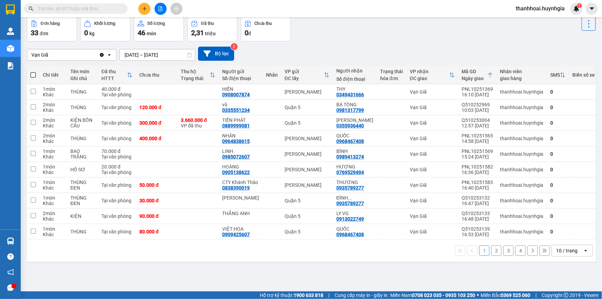
click at [491, 255] on button "2" at bounding box center [496, 250] width 10 height 10
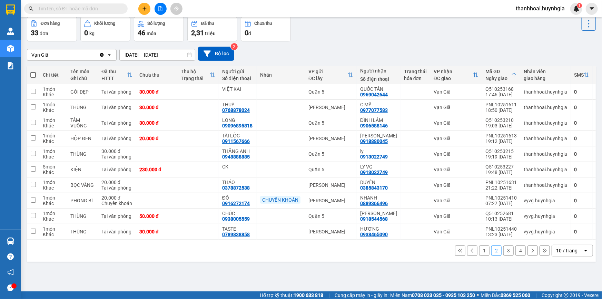
click at [479, 252] on button "1" at bounding box center [484, 250] width 10 height 10
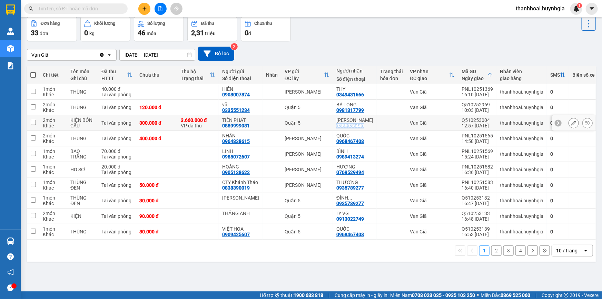
drag, startPoint x: 337, startPoint y: 126, endPoint x: 364, endPoint y: 124, distance: 26.6
click at [364, 124] on td "NGỌC TỐ 0355936440" at bounding box center [355, 123] width 44 height 16
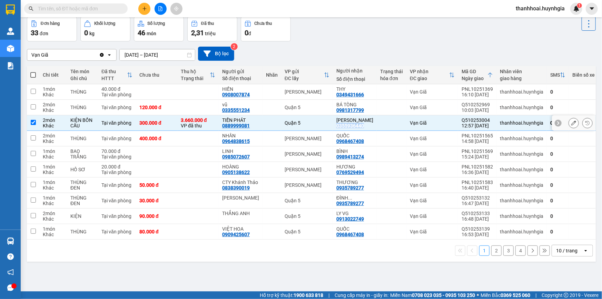
copy div "0355936440"
drag, startPoint x: 255, startPoint y: 125, endPoint x: 229, endPoint y: 127, distance: 27.0
click at [229, 127] on div "TIẾN PHÁT 0889999081" at bounding box center [240, 122] width 37 height 11
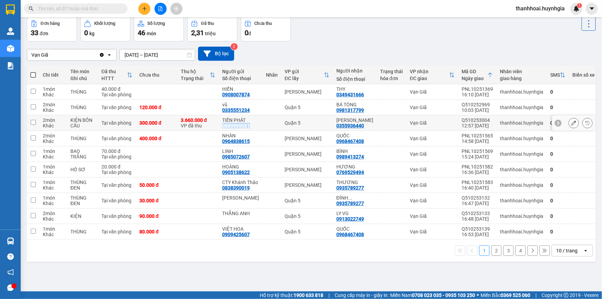
copy div "0889999081"
click at [240, 281] on div "ver 1.8.147 Kho gửi Trên xe Kho nhận Kho công nợ Hàng đã giao Đơn hàng 33 đơn K…" at bounding box center [311, 138] width 574 height 299
drag, startPoint x: 225, startPoint y: 127, endPoint x: 253, endPoint y: 124, distance: 28.4
click at [253, 124] on td "TIẾN PHÁT 0889999081" at bounding box center [241, 123] width 44 height 16
checkbox input "true"
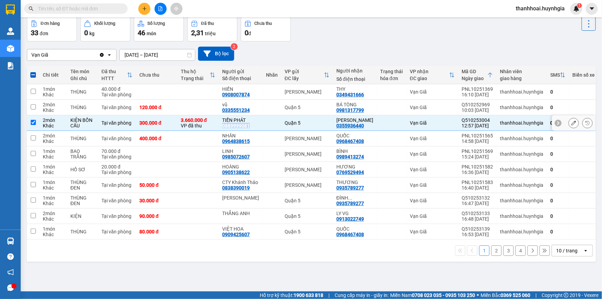
copy div "0889999081"
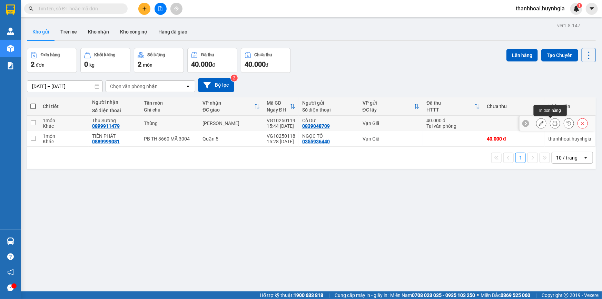
click at [552, 123] on icon at bounding box center [554, 123] width 5 height 5
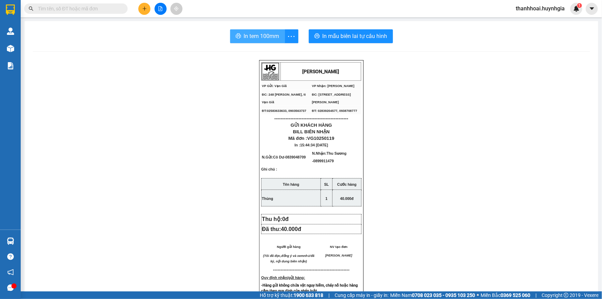
click at [257, 32] on span "In tem 100mm" at bounding box center [262, 36] width 36 height 9
click at [238, 35] on icon "printer" at bounding box center [237, 35] width 5 height 5
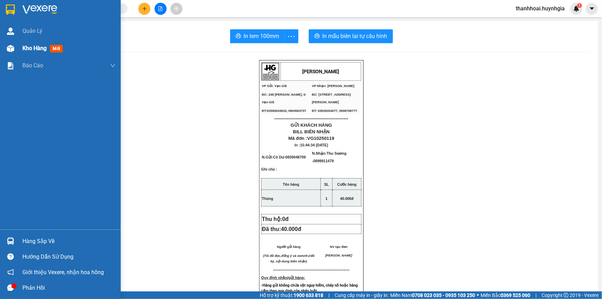
click at [37, 48] on span "Kho hàng" at bounding box center [34, 48] width 24 height 7
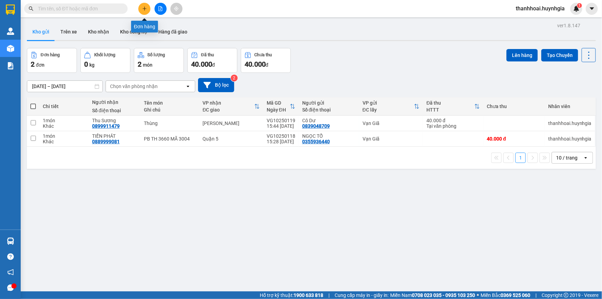
click at [141, 8] on button at bounding box center [144, 9] width 12 height 12
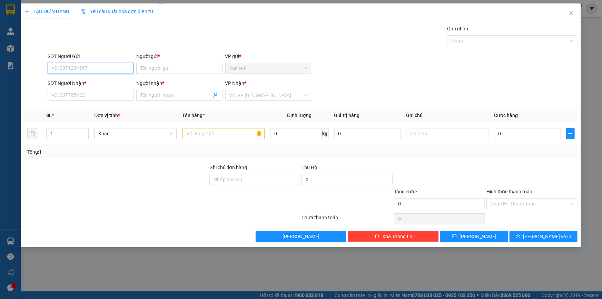
click at [111, 70] on input "SĐT Người Gửi" at bounding box center [91, 68] width 86 height 11
paste input "0565.582.285"
click at [63, 70] on input "0565.582.285" at bounding box center [91, 68] width 86 height 11
click at [71, 67] on input "0565582.285" at bounding box center [91, 68] width 86 height 11
type input "0565582285"
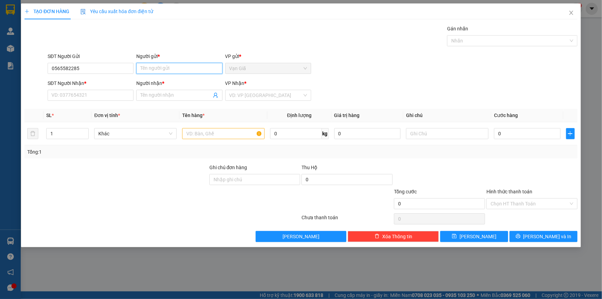
click at [162, 67] on input "Người gửi *" at bounding box center [179, 68] width 86 height 11
type input "HOÀI ĐỨC"
drag, startPoint x: 90, startPoint y: 70, endPoint x: 14, endPoint y: 75, distance: 76.0
click at [14, 75] on div "TẠO ĐƠN HÀNG Yêu cầu xuất hóa đơn điện tử Transit Pickup Surcharge Ids Transit …" at bounding box center [301, 149] width 602 height 299
click at [306, 238] on span "[PERSON_NAME]" at bounding box center [300, 236] width 37 height 8
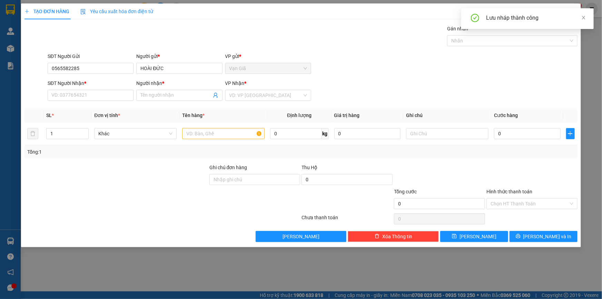
click at [588, 52] on div "TẠO ĐƠN HÀNG Yêu cầu xuất hóa đơn điện tử Transit Pickup Surcharge Ids Transit …" at bounding box center [301, 149] width 602 height 299
click at [583, 17] on icon "close" at bounding box center [583, 17] width 5 height 5
click at [572, 11] on icon "close" at bounding box center [571, 13] width 4 height 4
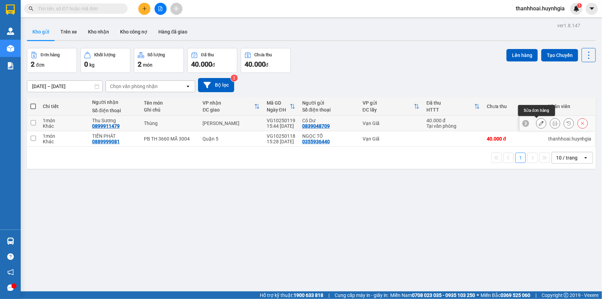
click at [538, 122] on icon at bounding box center [540, 123] width 5 height 5
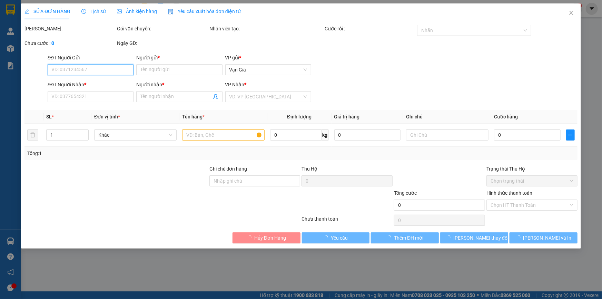
type input "0839048709"
type input "Cô Dư"
type input "0899911479"
type input "Thu Sương"
type input "40.000"
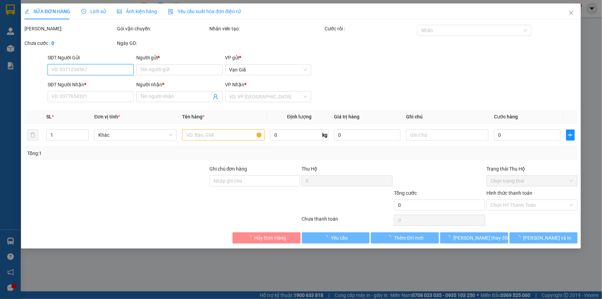
type input "40.000"
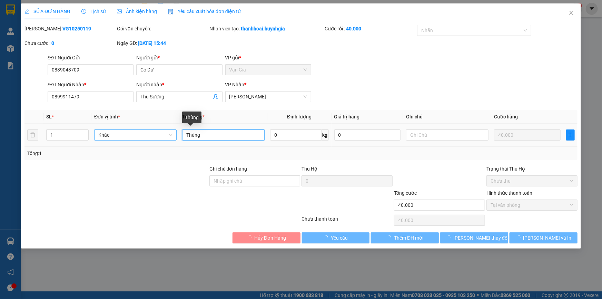
drag, startPoint x: 210, startPoint y: 136, endPoint x: 166, endPoint y: 136, distance: 44.5
click at [166, 136] on tr "1 Khác Thùng 0 kg 0 40.000" at bounding box center [300, 134] width 553 height 23
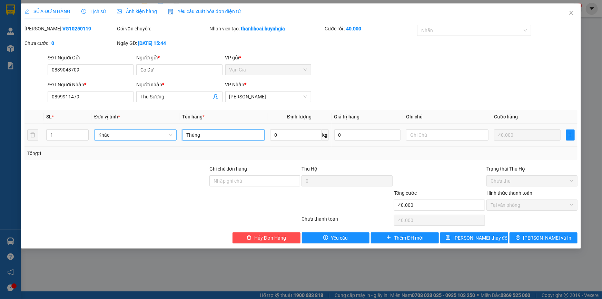
type input "T"
type input "0"
type input "THÙNG HÀNG GẤP"
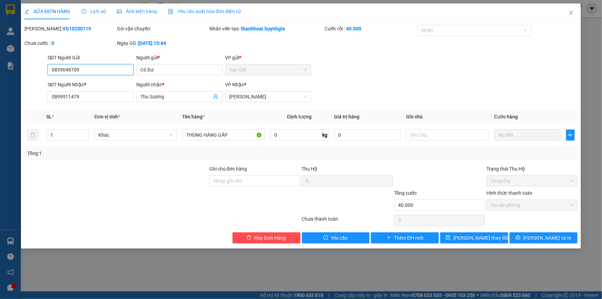
drag, startPoint x: 97, startPoint y: 71, endPoint x: 0, endPoint y: 87, distance: 98.4
click at [0, 87] on div "SỬA ĐƠN HÀNG Lịch sử Ảnh kiện hàng Yêu cầu xuất hóa đơn điện tử Total Paid Fee …" at bounding box center [301, 149] width 602 height 299
click at [570, 13] on icon "close" at bounding box center [571, 13] width 6 height 6
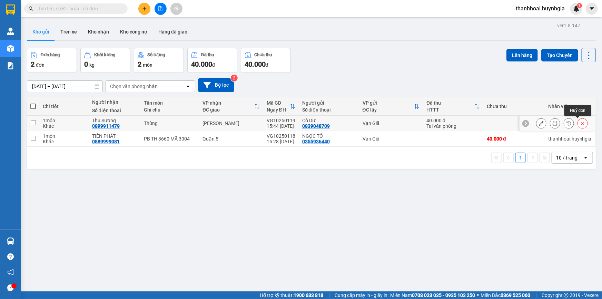
click at [580, 121] on icon at bounding box center [582, 123] width 5 height 5
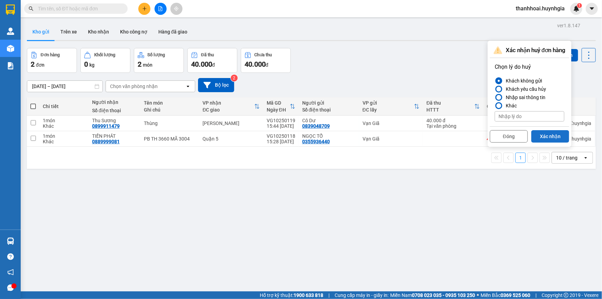
click at [540, 134] on button "Xác nhận" at bounding box center [550, 136] width 38 height 12
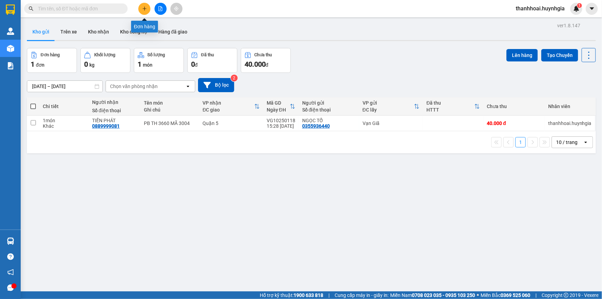
click at [143, 8] on icon "plus" at bounding box center [144, 8] width 5 height 5
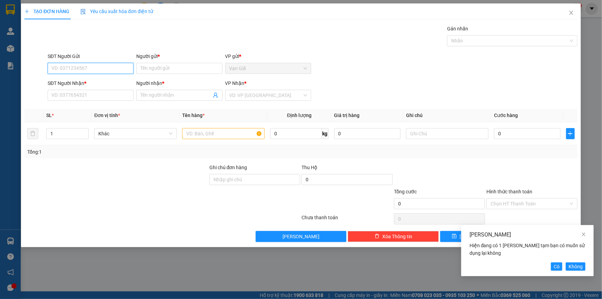
click at [84, 69] on input "SĐT Người Gửi" at bounding box center [91, 68] width 86 height 11
paste input "0839048709"
type input "0839048709"
click at [153, 68] on input "Người gửi *" at bounding box center [179, 68] width 86 height 11
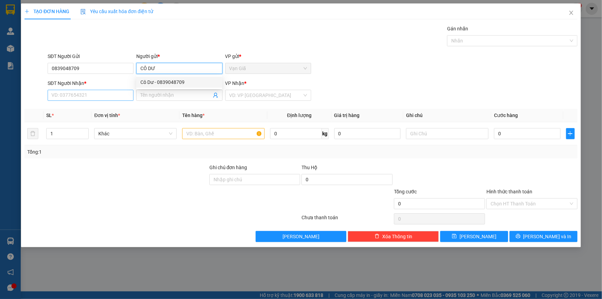
type input "CÔ DƯ"
click at [107, 96] on input "SĐT Người Nhận *" at bounding box center [91, 95] width 86 height 11
click at [97, 97] on input "SĐT Người Nhận *" at bounding box center [91, 95] width 86 height 11
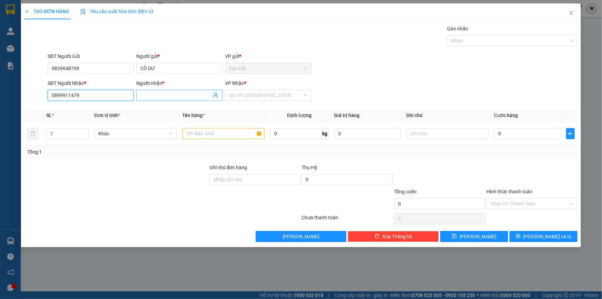
type input "0899911479"
click at [169, 94] on input "Người nhận *" at bounding box center [175, 95] width 71 height 8
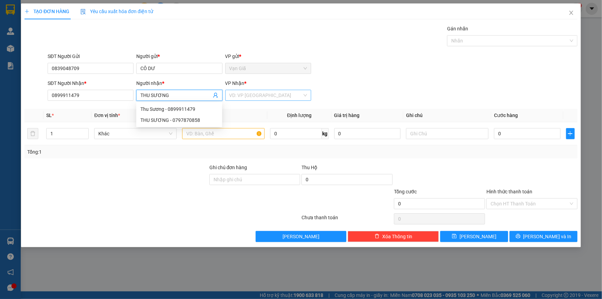
type input "THU SƯƠNG"
click at [265, 96] on input "search" at bounding box center [265, 95] width 73 height 10
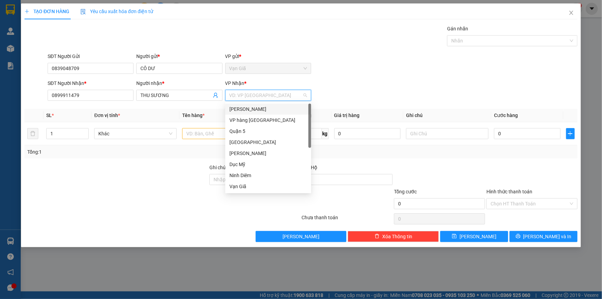
click at [260, 107] on div "[PERSON_NAME]" at bounding box center [268, 109] width 78 height 8
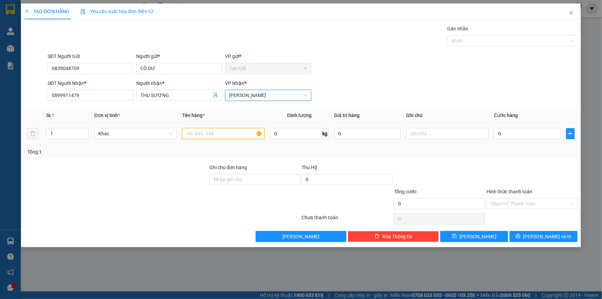
click at [211, 135] on input "text" at bounding box center [223, 133] width 82 height 11
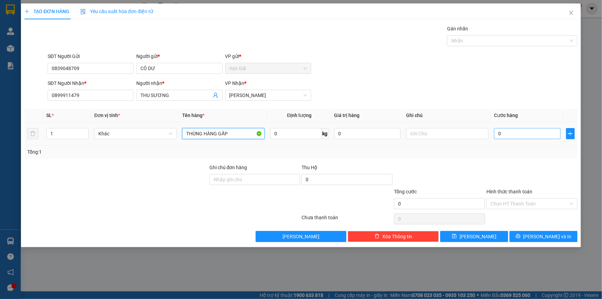
type input "THÙNG HÀNG GẤP"
click at [517, 131] on input "0" at bounding box center [527, 133] width 67 height 11
type input "1"
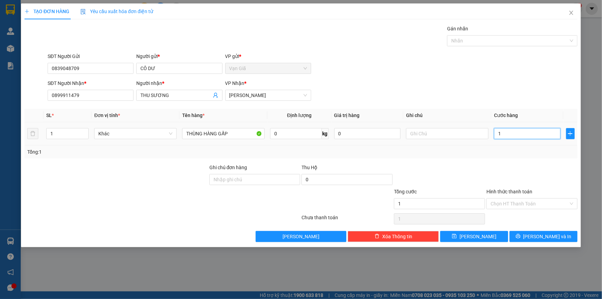
type input "15"
type input "15.021"
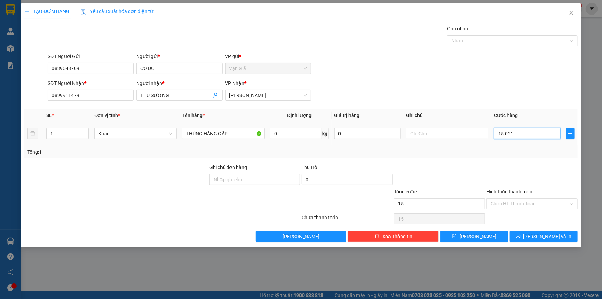
type input "15.021"
type input "1.502"
type input "150"
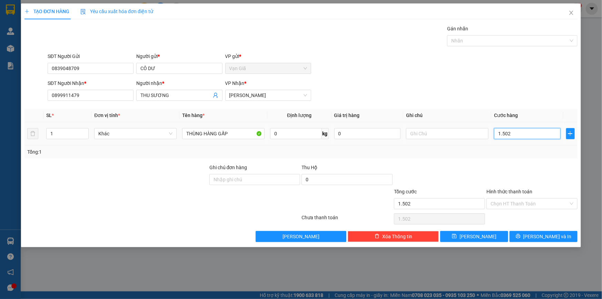
type input "150"
type input "15"
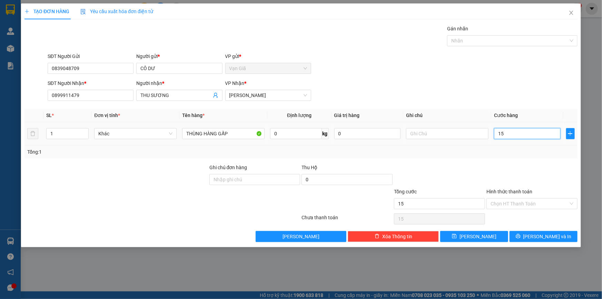
type input "1"
type input "0"
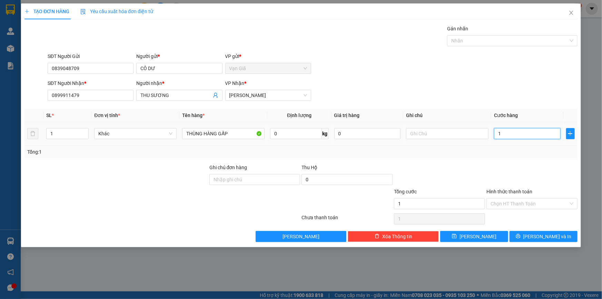
type input "0"
type input "01"
type input "1"
type input "015"
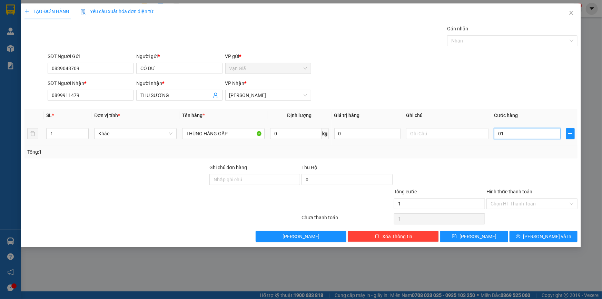
type input "15"
type input "0.150"
type input "150"
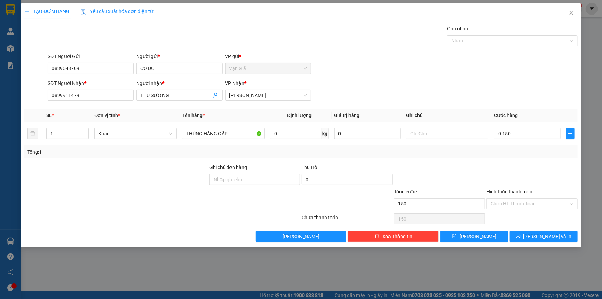
type input "150.000"
click at [507, 165] on div at bounding box center [531, 175] width 92 height 24
click at [517, 203] on input "Hình thức thanh toán" at bounding box center [529, 203] width 78 height 10
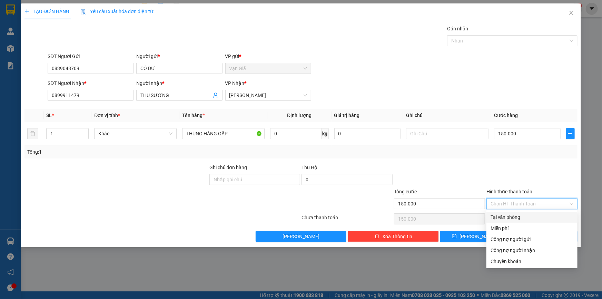
click at [509, 215] on div "Tại văn phòng" at bounding box center [531, 217] width 83 height 8
type input "0"
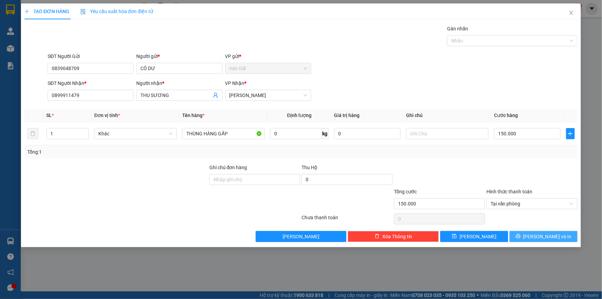
click at [536, 234] on button "Lưu và In" at bounding box center [543, 236] width 68 height 11
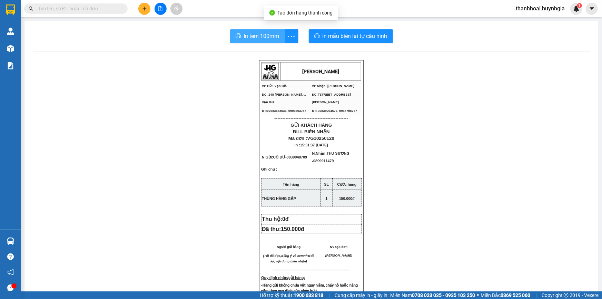
click at [258, 38] on span "In tem 100mm" at bounding box center [262, 36] width 36 height 9
click at [265, 37] on span "In tem 100mm" at bounding box center [262, 36] width 36 height 9
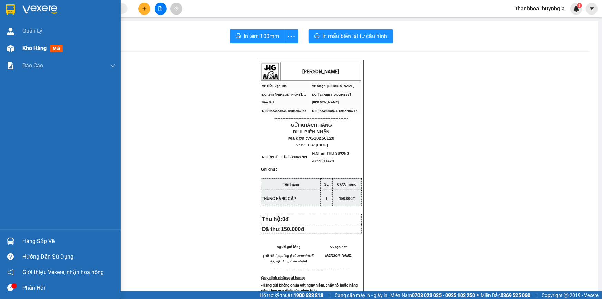
click at [28, 46] on span "Kho hàng" at bounding box center [34, 48] width 24 height 7
click at [35, 48] on span "Kho hàng" at bounding box center [34, 48] width 24 height 7
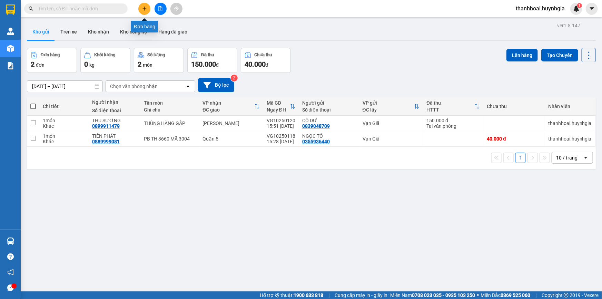
click at [147, 7] on icon "plus" at bounding box center [144, 8] width 5 height 5
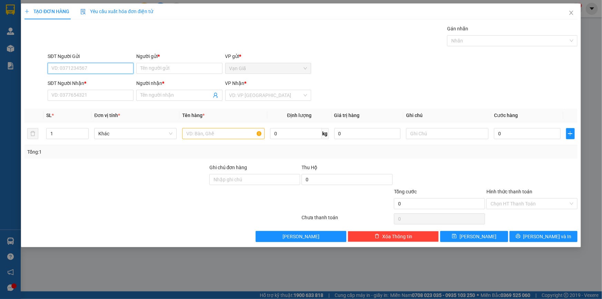
click at [80, 68] on input "SĐT Người Gửi" at bounding box center [91, 68] width 86 height 11
paste input "0565.582.285"
click at [63, 70] on input "0565.582.285" at bounding box center [91, 68] width 86 height 11
click at [71, 71] on input "0565582.285" at bounding box center [91, 68] width 86 height 11
type input "0565582285"
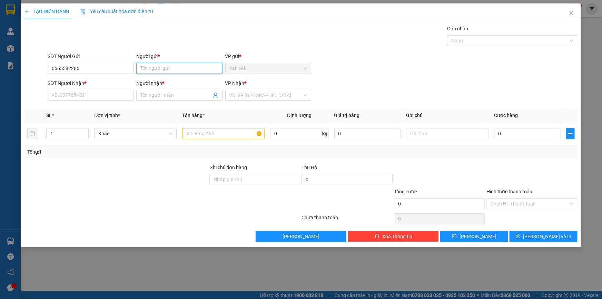
click at [155, 69] on input "Người gửi *" at bounding box center [179, 68] width 86 height 11
type input "h"
type input "HOÀI ĐỨC"
click at [115, 93] on input "SĐT Người Nhận *" at bounding box center [91, 95] width 86 height 11
paste input "0565.582.285"
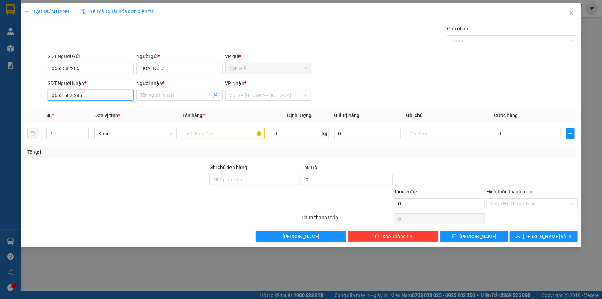
click at [63, 96] on input "0565.582.285" at bounding box center [91, 95] width 86 height 11
click at [70, 96] on input "0565582.285" at bounding box center [91, 95] width 86 height 11
type input "0565582285"
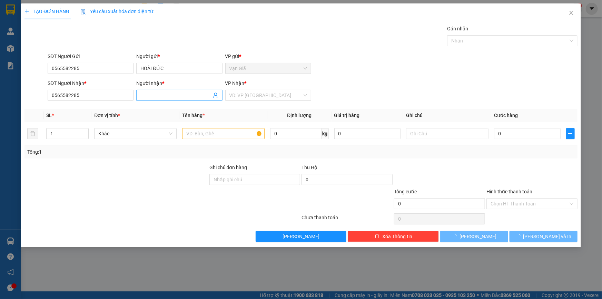
click at [158, 95] on input "Người nhận *" at bounding box center [175, 95] width 71 height 8
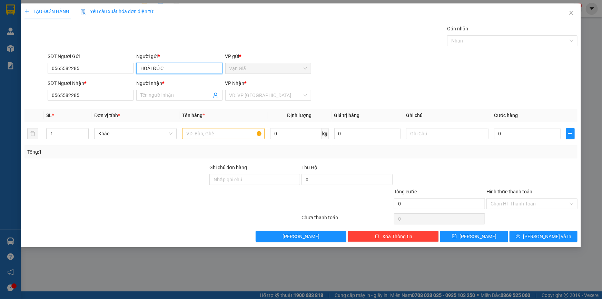
drag, startPoint x: 141, startPoint y: 66, endPoint x: 36, endPoint y: 79, distance: 106.3
click at [49, 75] on div "SĐT Người Gửi 0565582285 Người gửi * HOÀI ĐỨC HOÀI ĐỨC VP gửi * Vạn Giã" at bounding box center [312, 64] width 532 height 24
click at [151, 95] on input "Người nhận *" at bounding box center [175, 95] width 71 height 8
paste input "HOÀI ĐỨC"
type input "HOÀI ĐỨC"
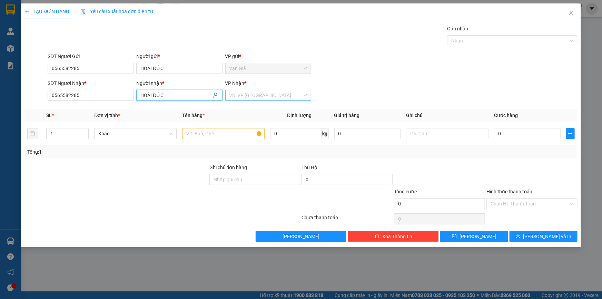
click at [259, 96] on input "search" at bounding box center [265, 95] width 73 height 10
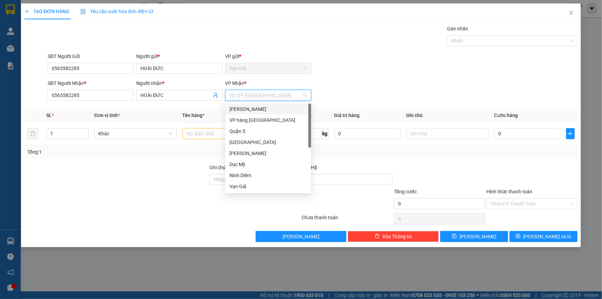
click at [259, 109] on div "[PERSON_NAME]" at bounding box center [268, 109] width 78 height 8
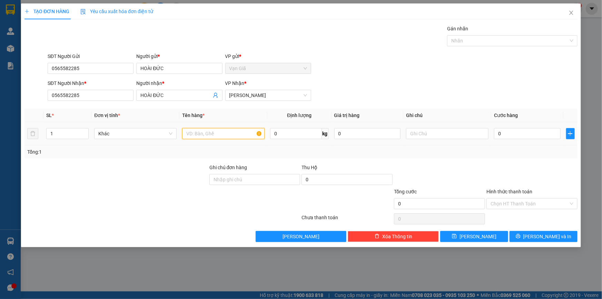
click at [215, 133] on input "text" at bounding box center [223, 133] width 82 height 11
type input "XE MÁY 79V1-30144"
click at [503, 134] on input "0" at bounding box center [527, 133] width 67 height 11
type input "4"
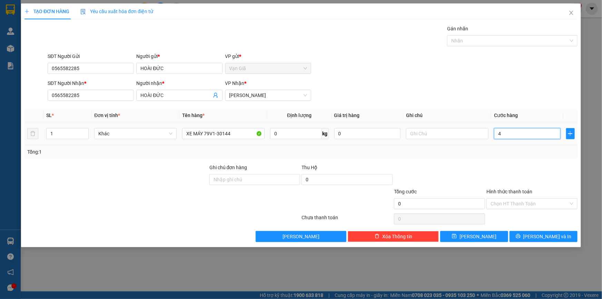
type input "4"
type input "40"
type input "400"
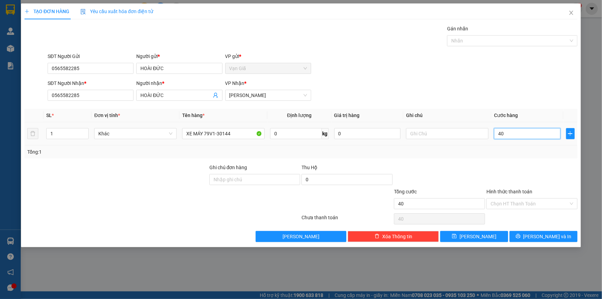
type input "400"
type input "4.000"
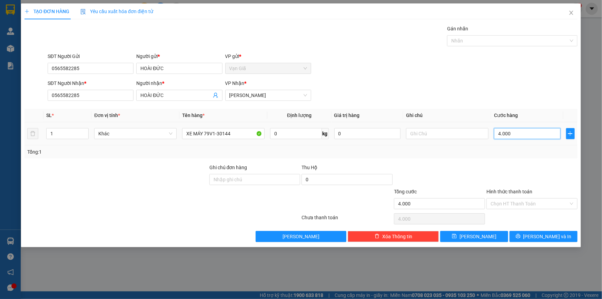
type input "400"
type input "400.000"
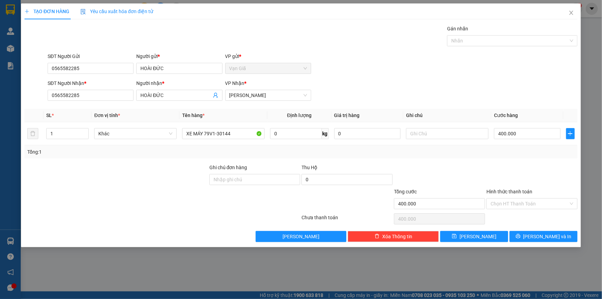
click at [475, 170] on div at bounding box center [439, 175] width 92 height 24
click at [533, 205] on input "Hình thức thanh toán" at bounding box center [529, 203] width 78 height 10
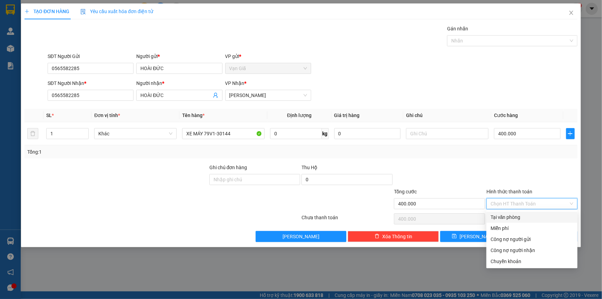
click at [514, 215] on div "Tại văn phòng" at bounding box center [531, 217] width 83 height 8
type input "0"
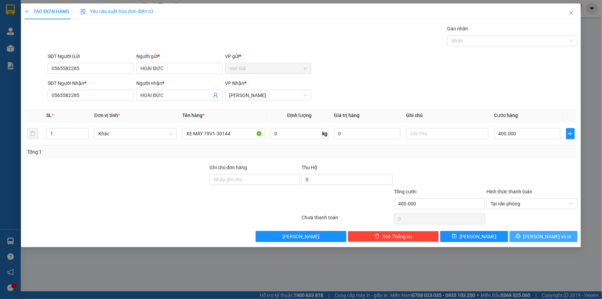
click at [546, 235] on span "Lưu và In" at bounding box center [547, 236] width 48 height 8
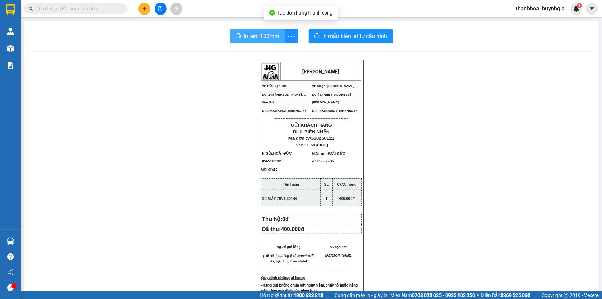
click at [251, 40] on span "In tem 100mm" at bounding box center [262, 36] width 36 height 9
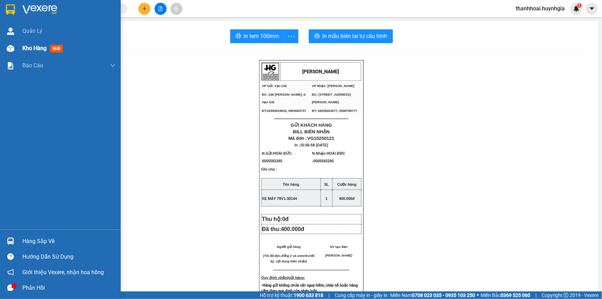
click at [8, 46] on img at bounding box center [10, 48] width 7 height 7
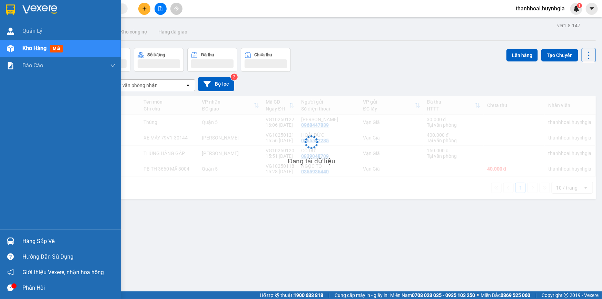
click at [35, 50] on span "Kho hàng" at bounding box center [34, 48] width 24 height 7
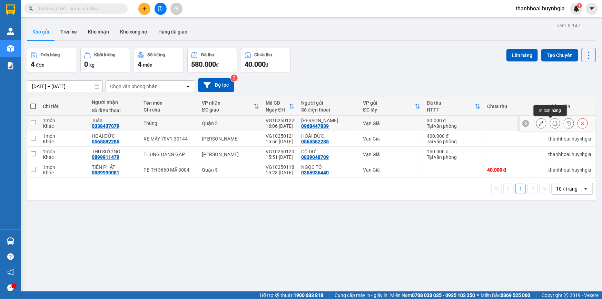
click at [552, 124] on icon at bounding box center [554, 123] width 5 height 5
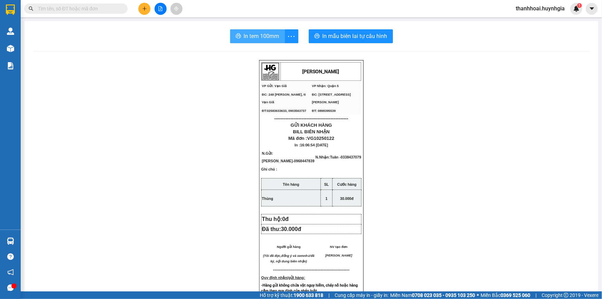
click at [244, 34] on span "In tem 100mm" at bounding box center [262, 36] width 36 height 9
click at [277, 37] on button "In tem 100mm" at bounding box center [257, 36] width 55 height 14
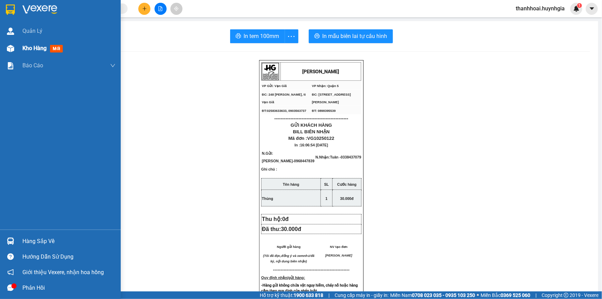
click at [27, 48] on span "Kho hàng" at bounding box center [34, 48] width 24 height 7
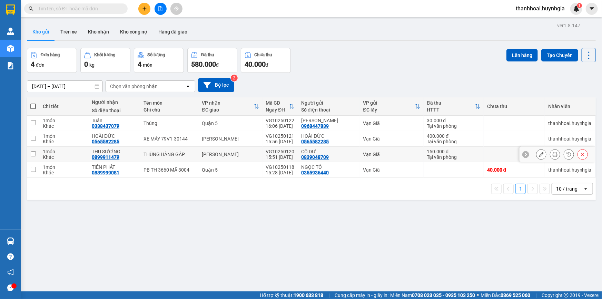
click at [552, 155] on icon at bounding box center [554, 154] width 5 height 5
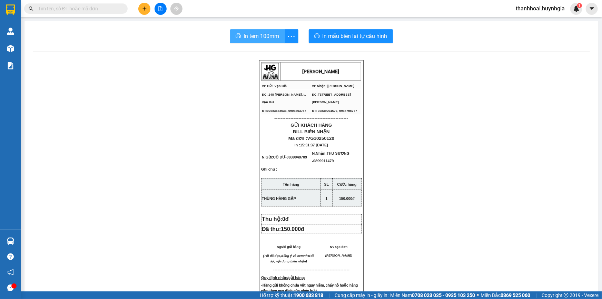
click at [256, 34] on span "In tem 100mm" at bounding box center [262, 36] width 36 height 9
